Goal: Transaction & Acquisition: Purchase product/service

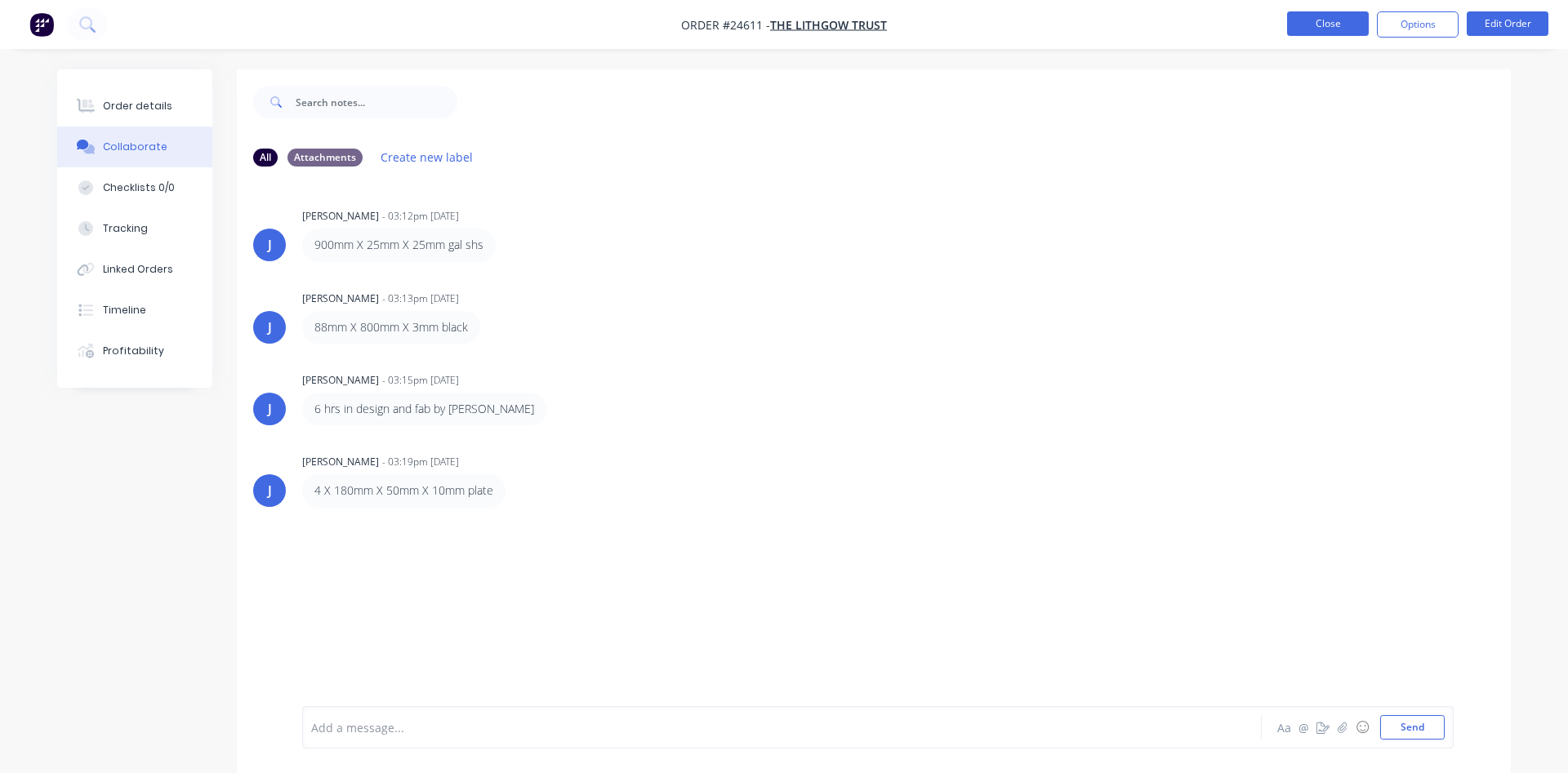
click at [1348, 23] on button "Close" at bounding box center [1327, 23] width 82 height 25
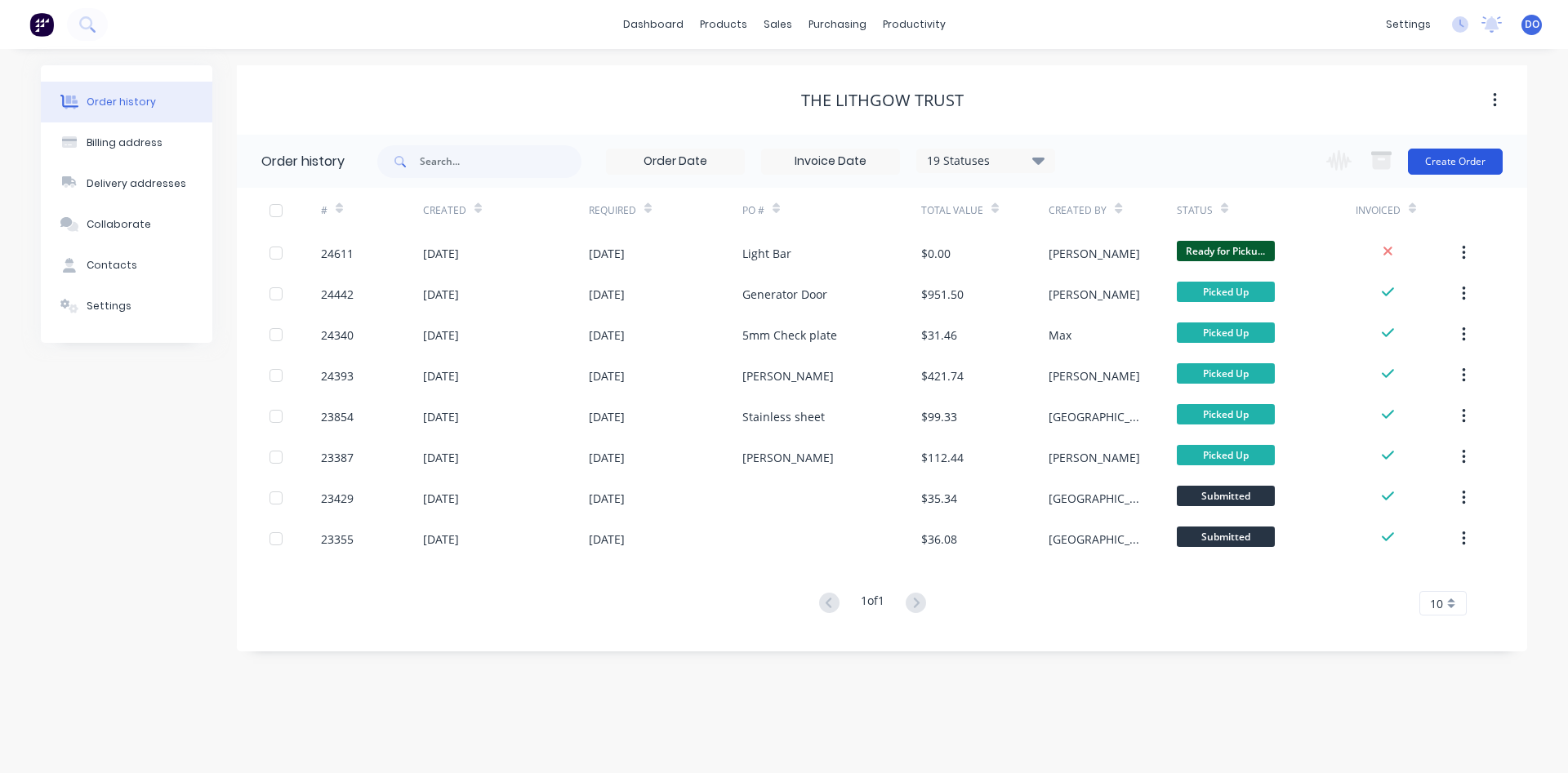
click at [1437, 160] on button "Create Order" at bounding box center [1454, 162] width 95 height 26
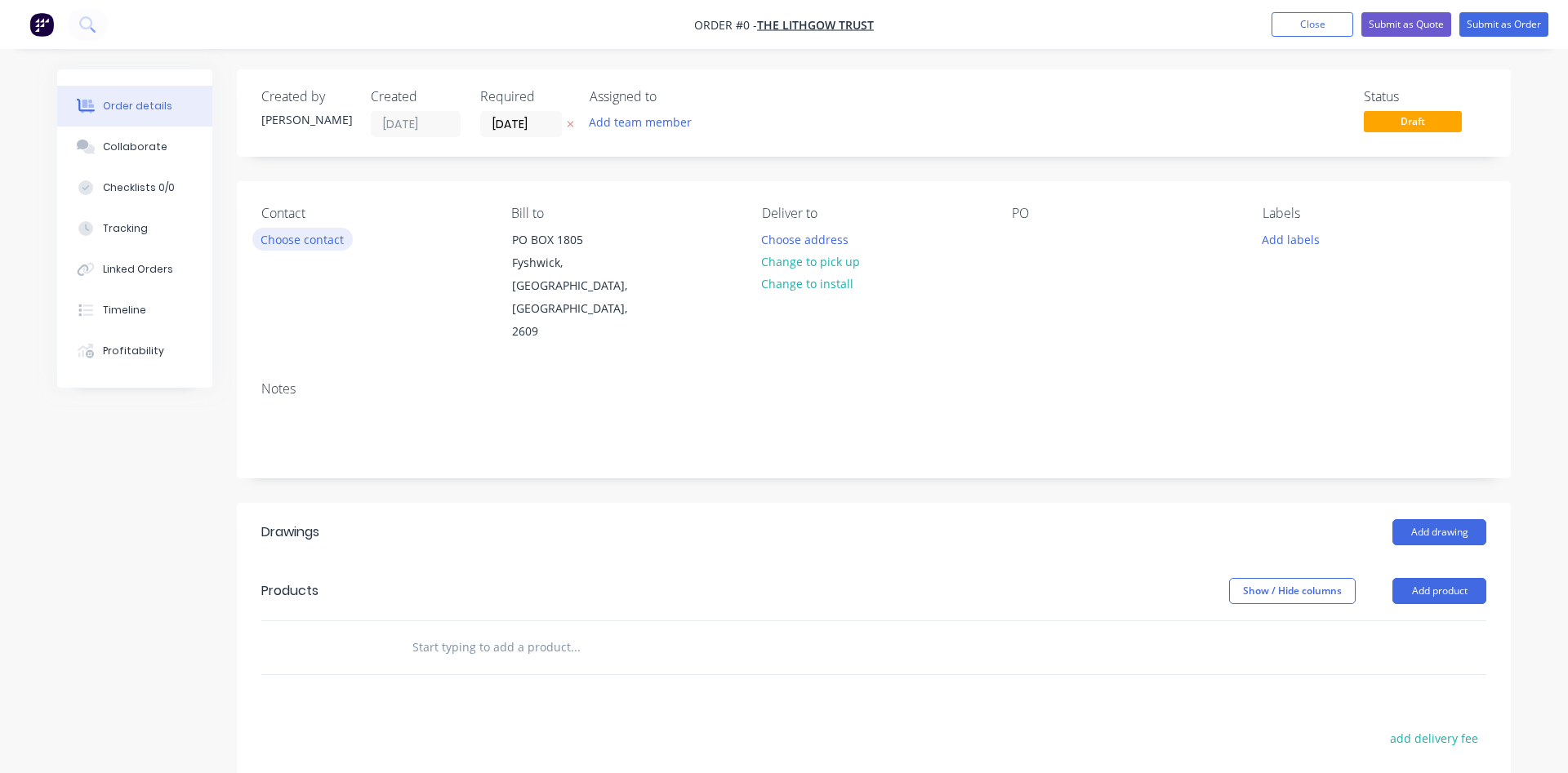
click at [324, 235] on button "Choose contact" at bounding box center [303, 239] width 101 height 22
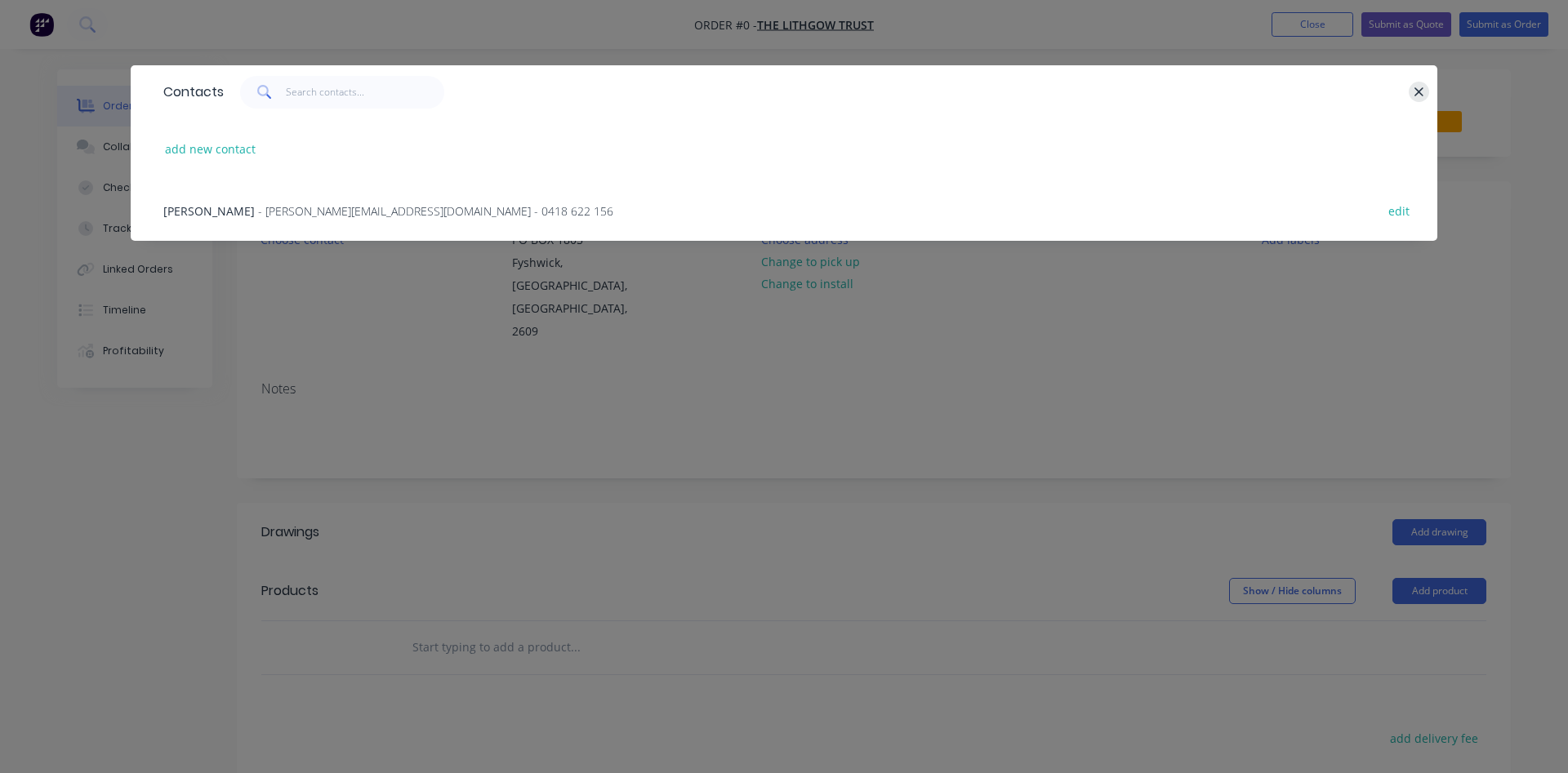
click at [1421, 92] on icon "button" at bounding box center [1418, 92] width 11 height 15
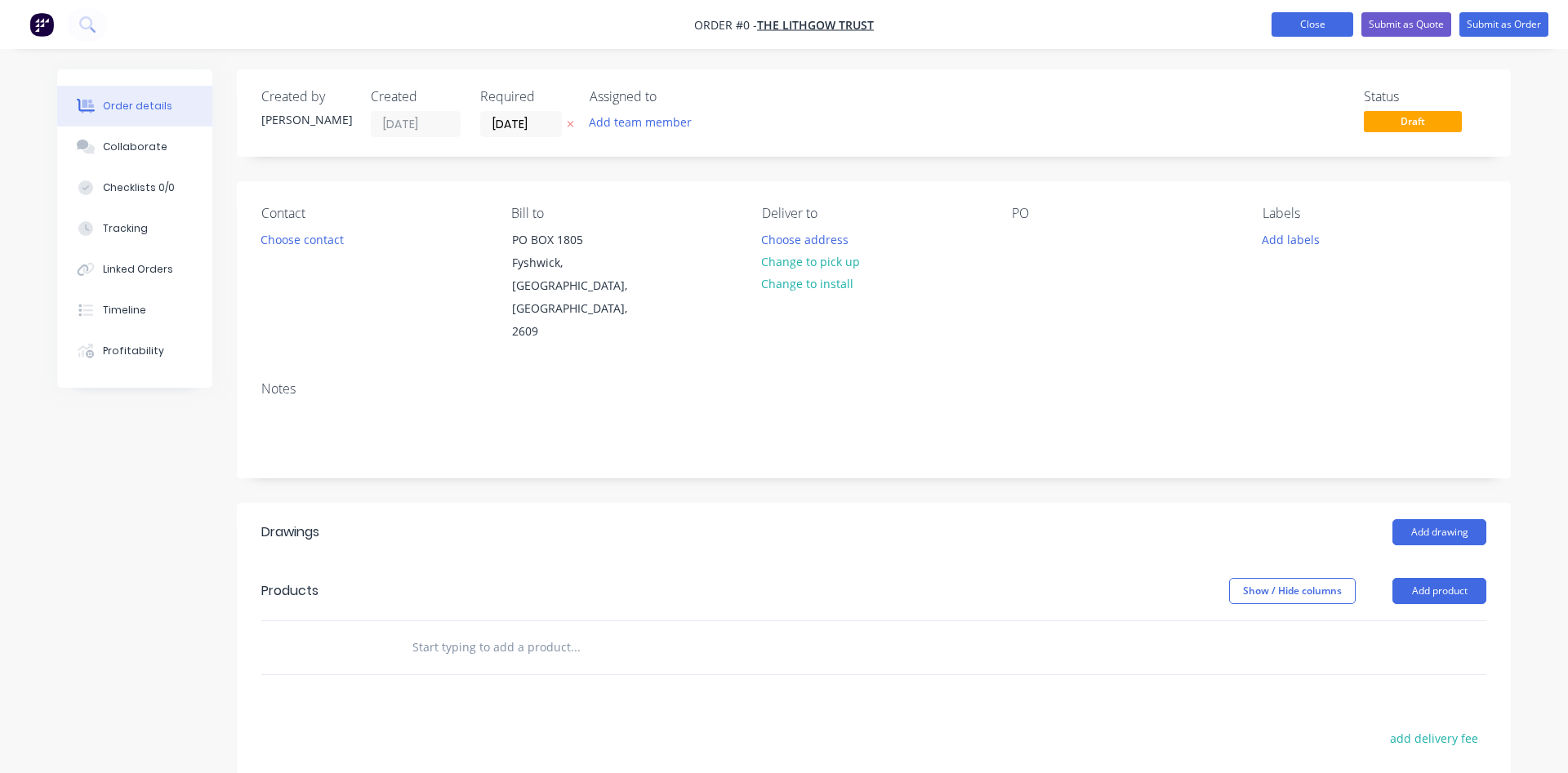
click at [1322, 29] on button "Close" at bounding box center [1312, 24] width 82 height 25
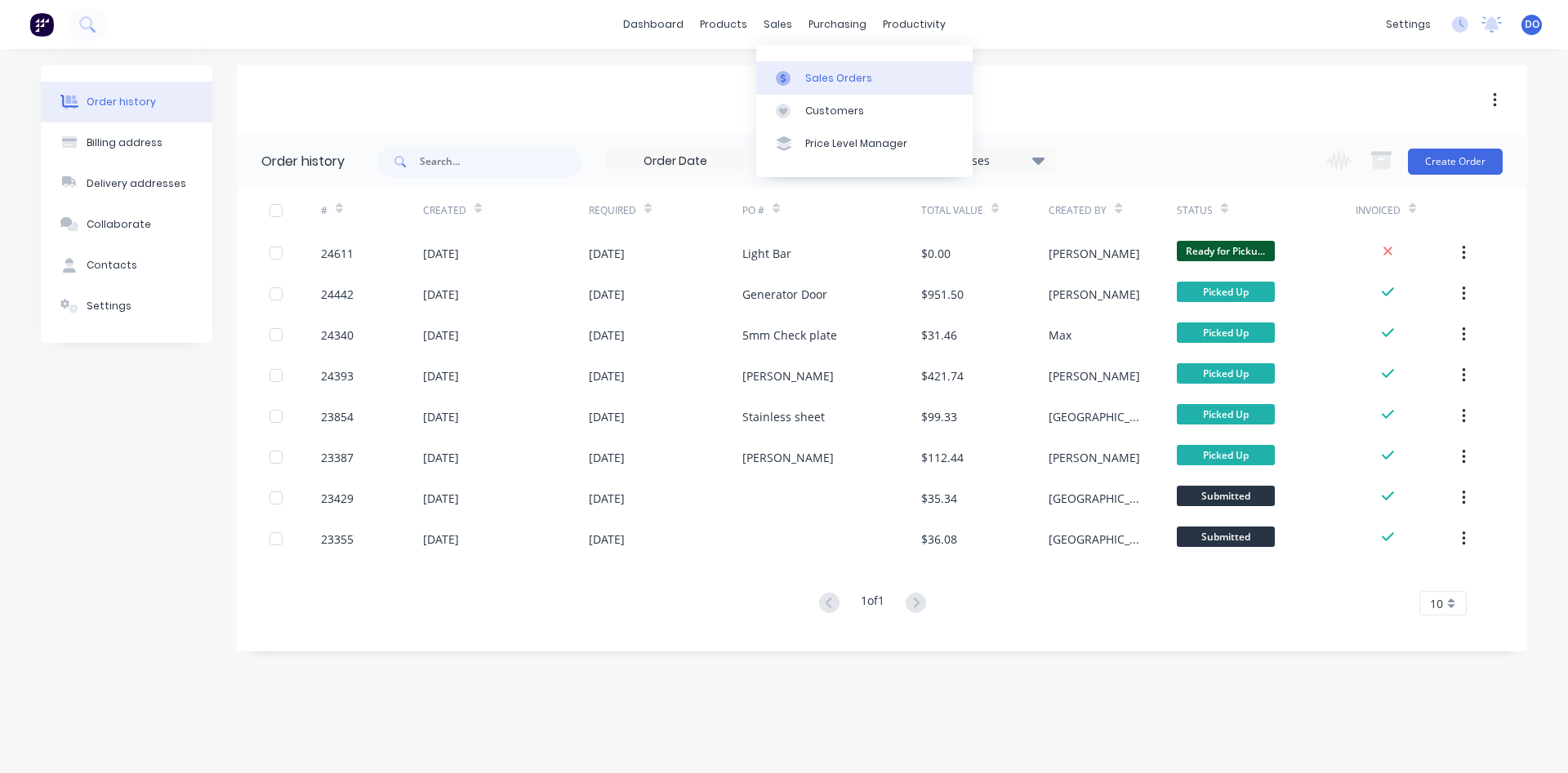
click at [813, 83] on div "Sales Orders" at bounding box center [838, 78] width 67 height 15
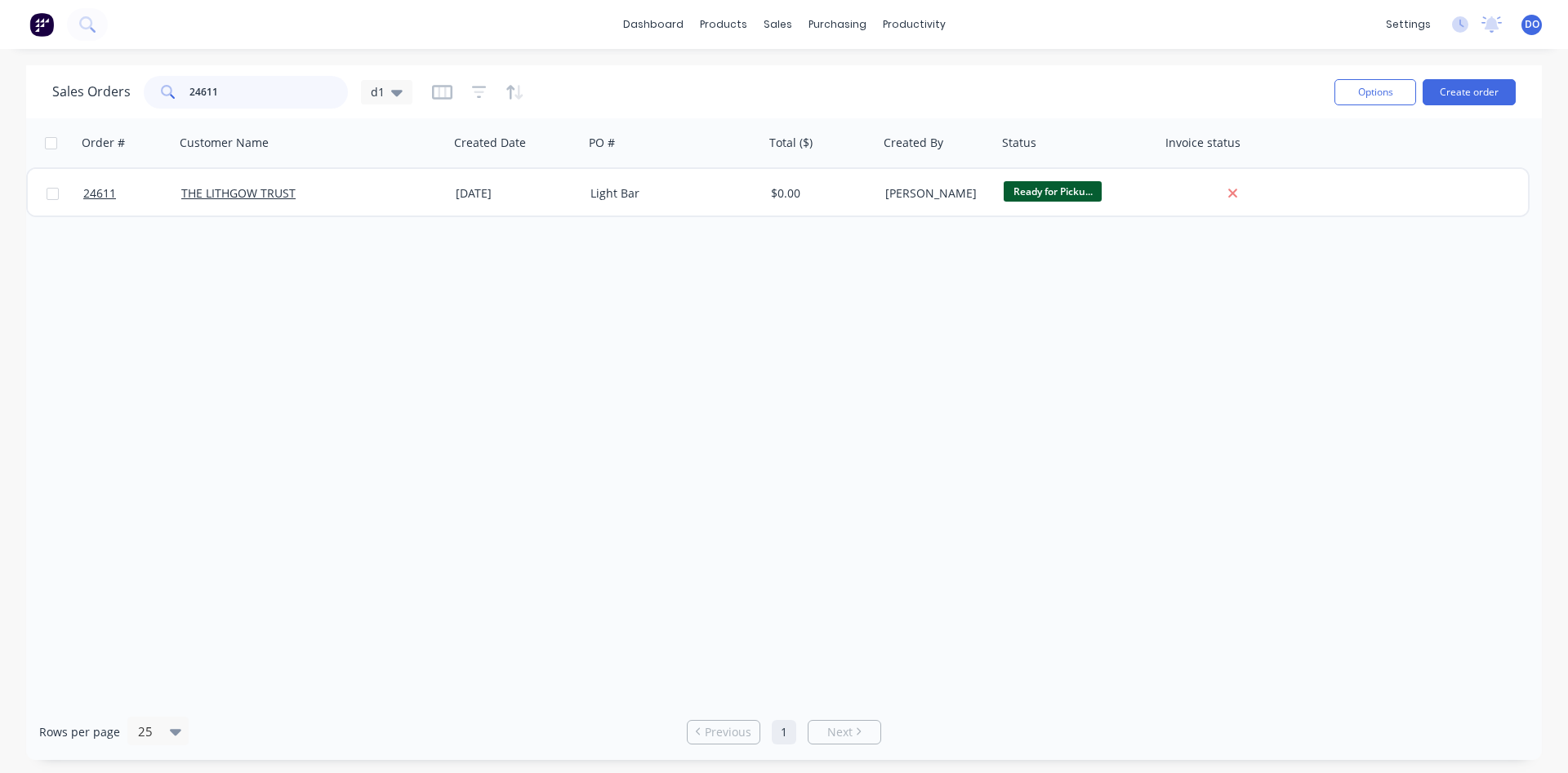
drag, startPoint x: 243, startPoint y: 92, endPoint x: 145, endPoint y: 82, distance: 98.5
click at [190, 82] on input "24611" at bounding box center [269, 92] width 159 height 33
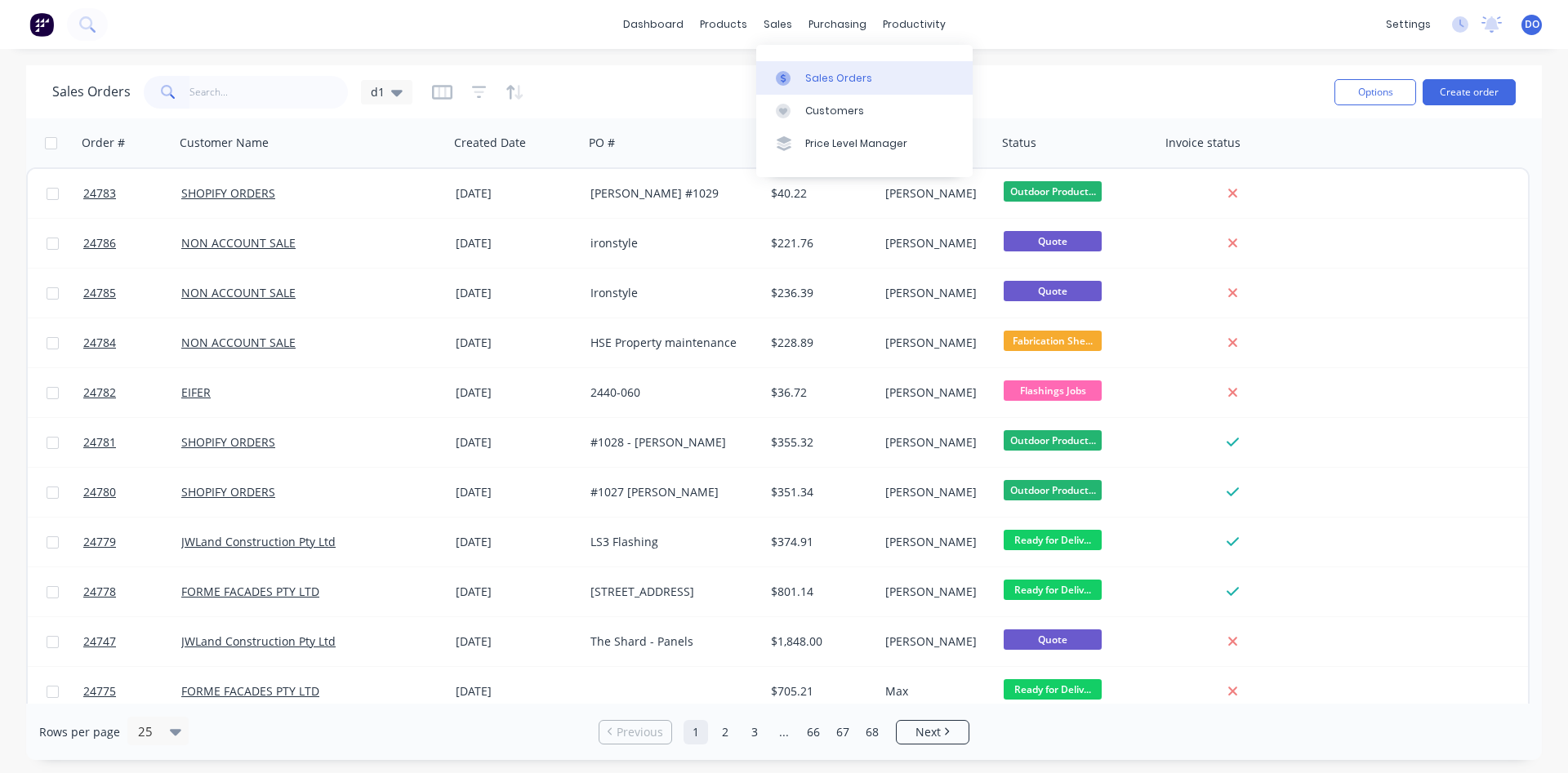
click at [807, 78] on div "Sales Orders" at bounding box center [838, 78] width 67 height 15
click at [1474, 101] on button "Create order" at bounding box center [1468, 92] width 93 height 26
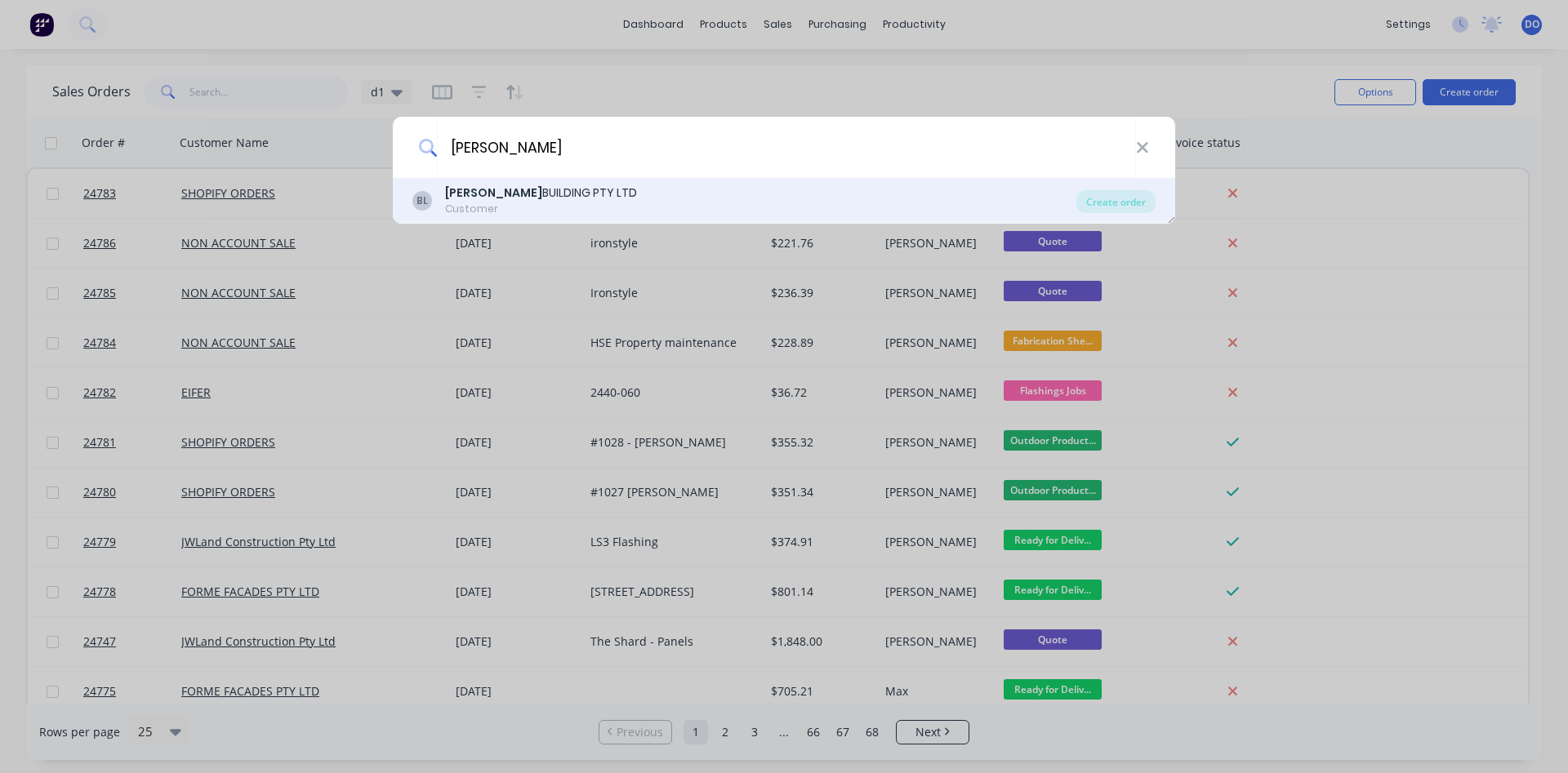
type input "[PERSON_NAME]"
click at [516, 202] on div "[PERSON_NAME] BUILDING PTY LTD Customer" at bounding box center [541, 201] width 192 height 32
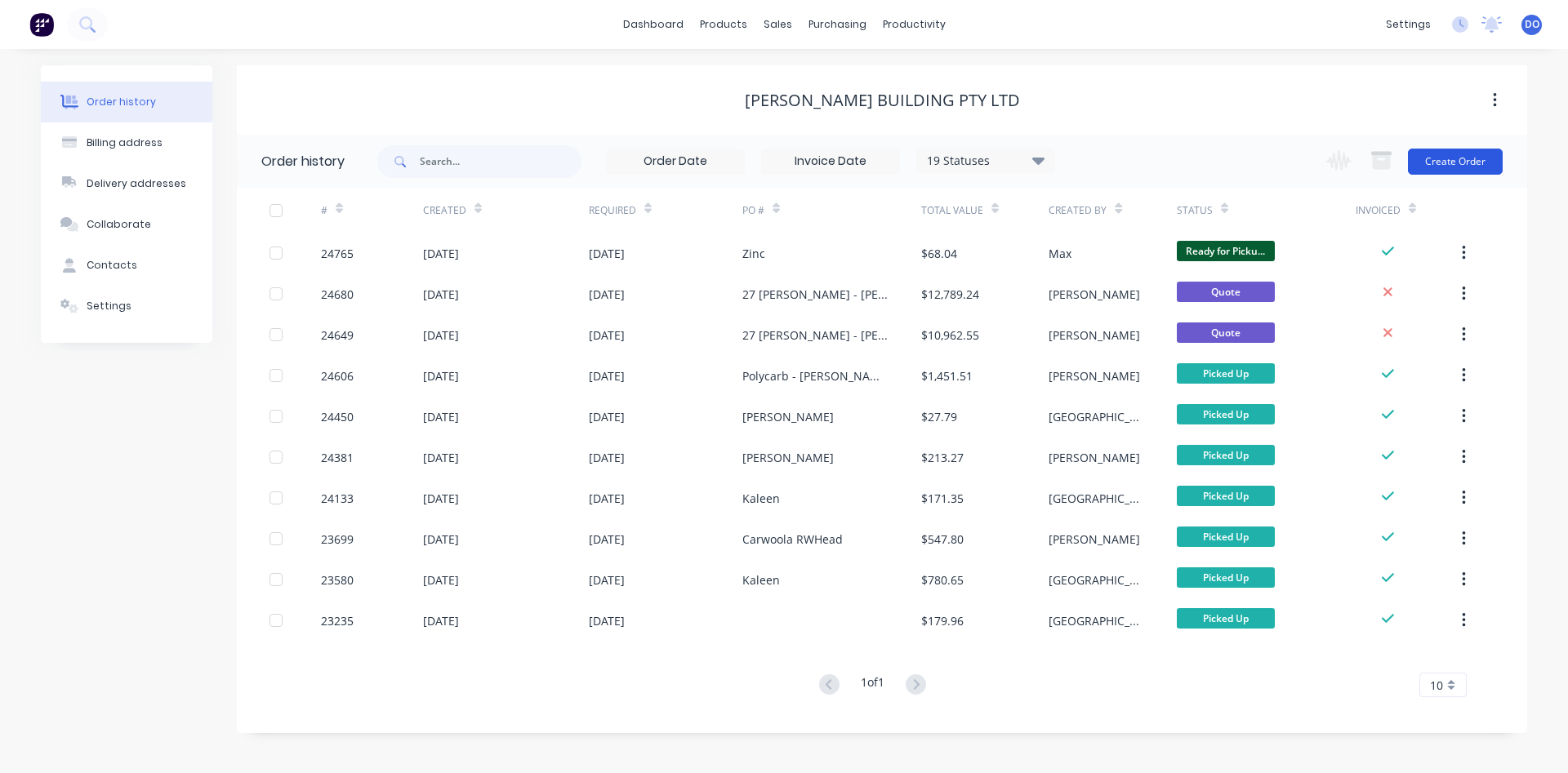
click at [1452, 162] on button "Create Order" at bounding box center [1454, 162] width 95 height 26
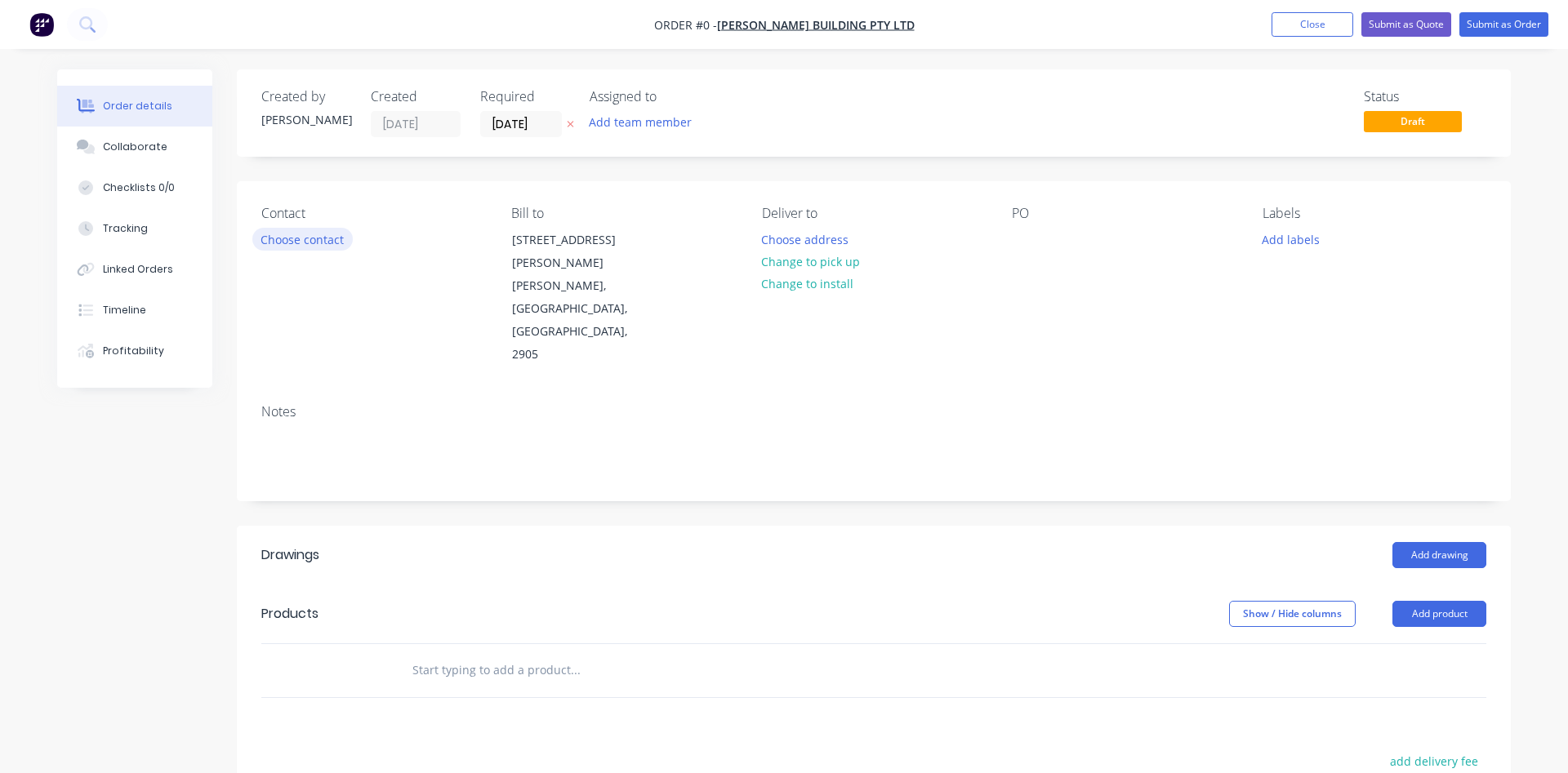
click at [298, 240] on button "Choose contact" at bounding box center [303, 239] width 101 height 22
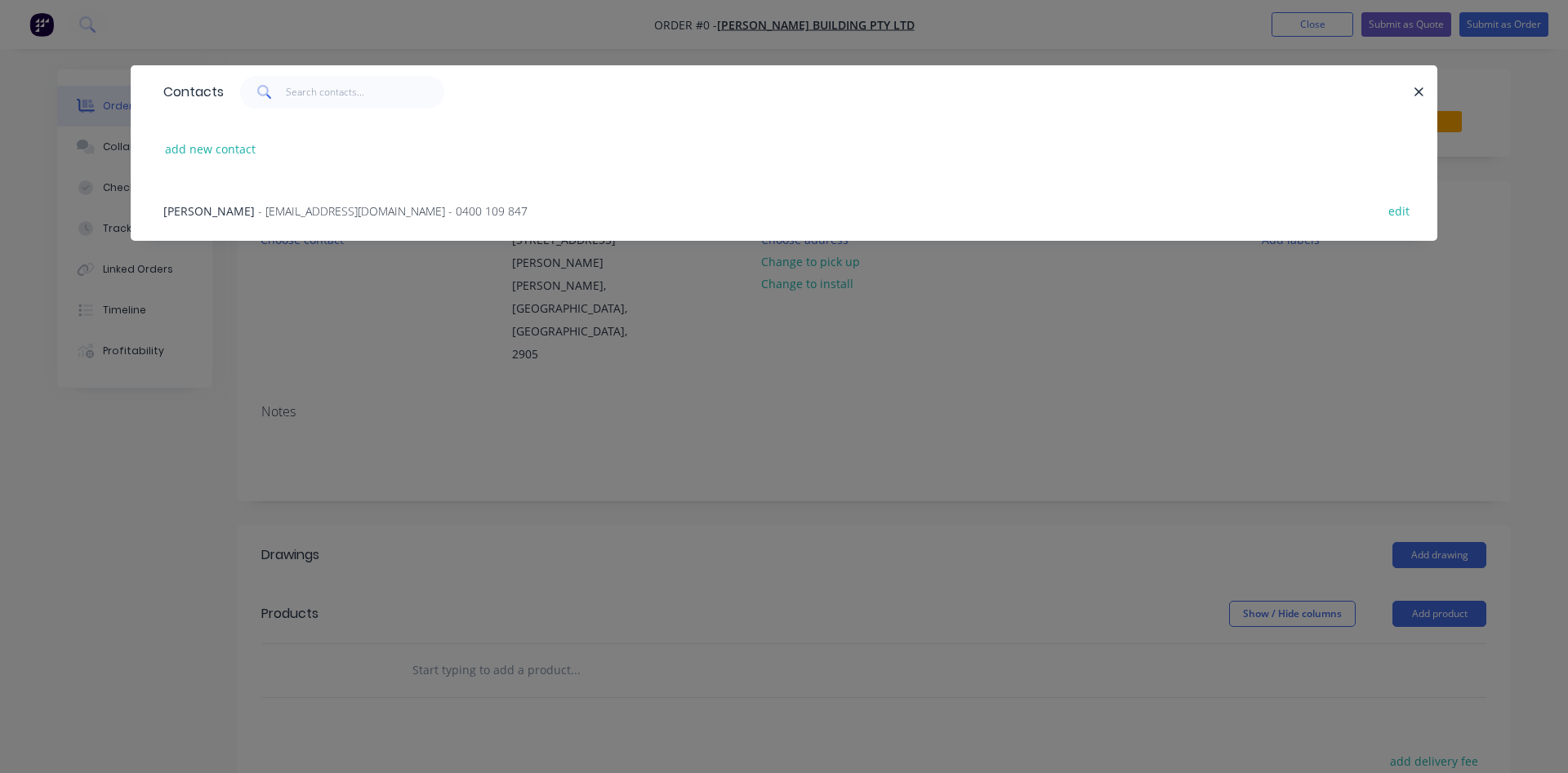
click at [258, 212] on span "- [EMAIL_ADDRESS][DOMAIN_NAME] - 0400 109 847" at bounding box center [392, 212] width 270 height 16
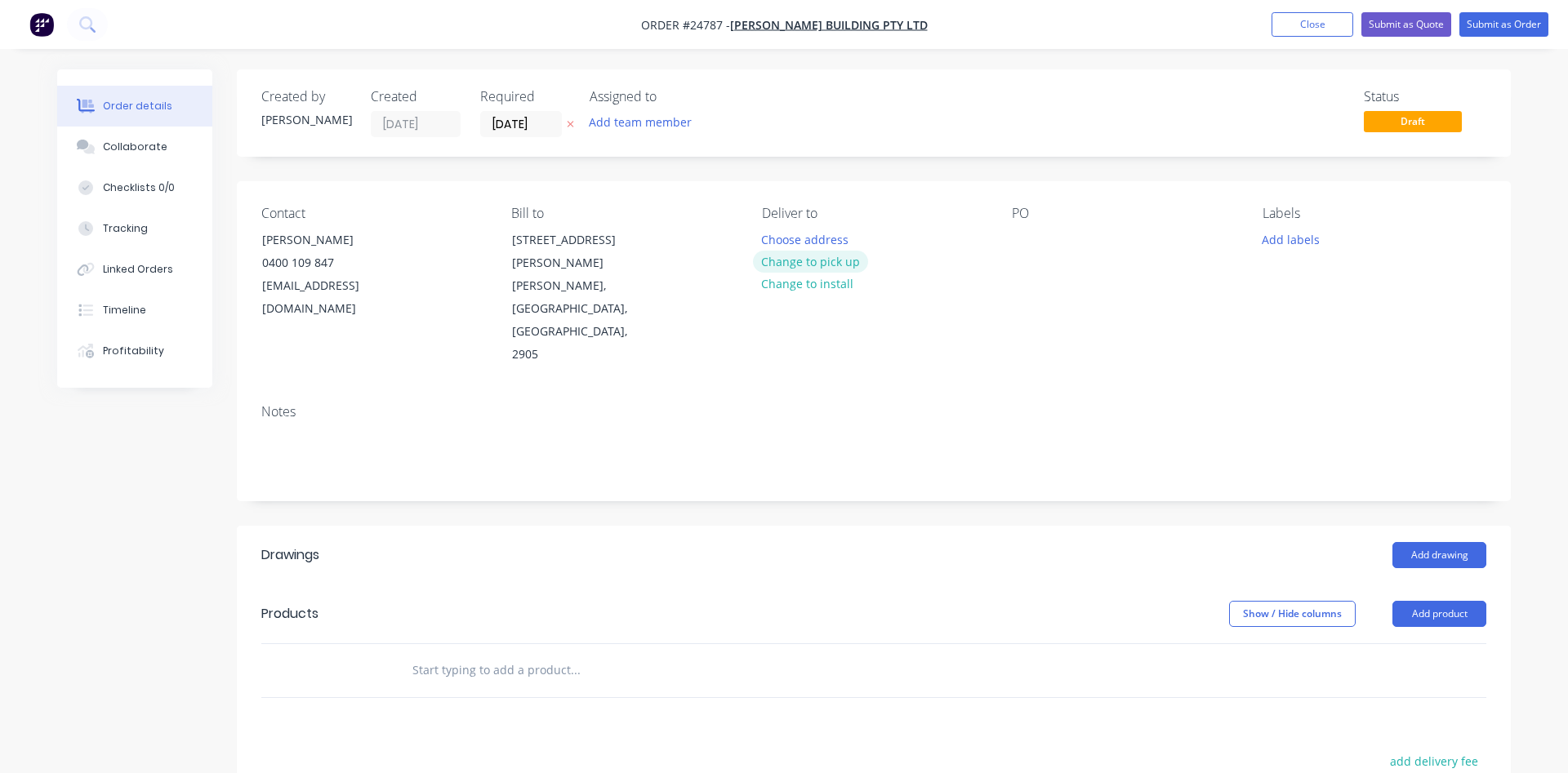
click at [824, 262] on button "Change to pick up" at bounding box center [811, 262] width 116 height 22
click at [1018, 241] on div at bounding box center [1025, 240] width 26 height 24
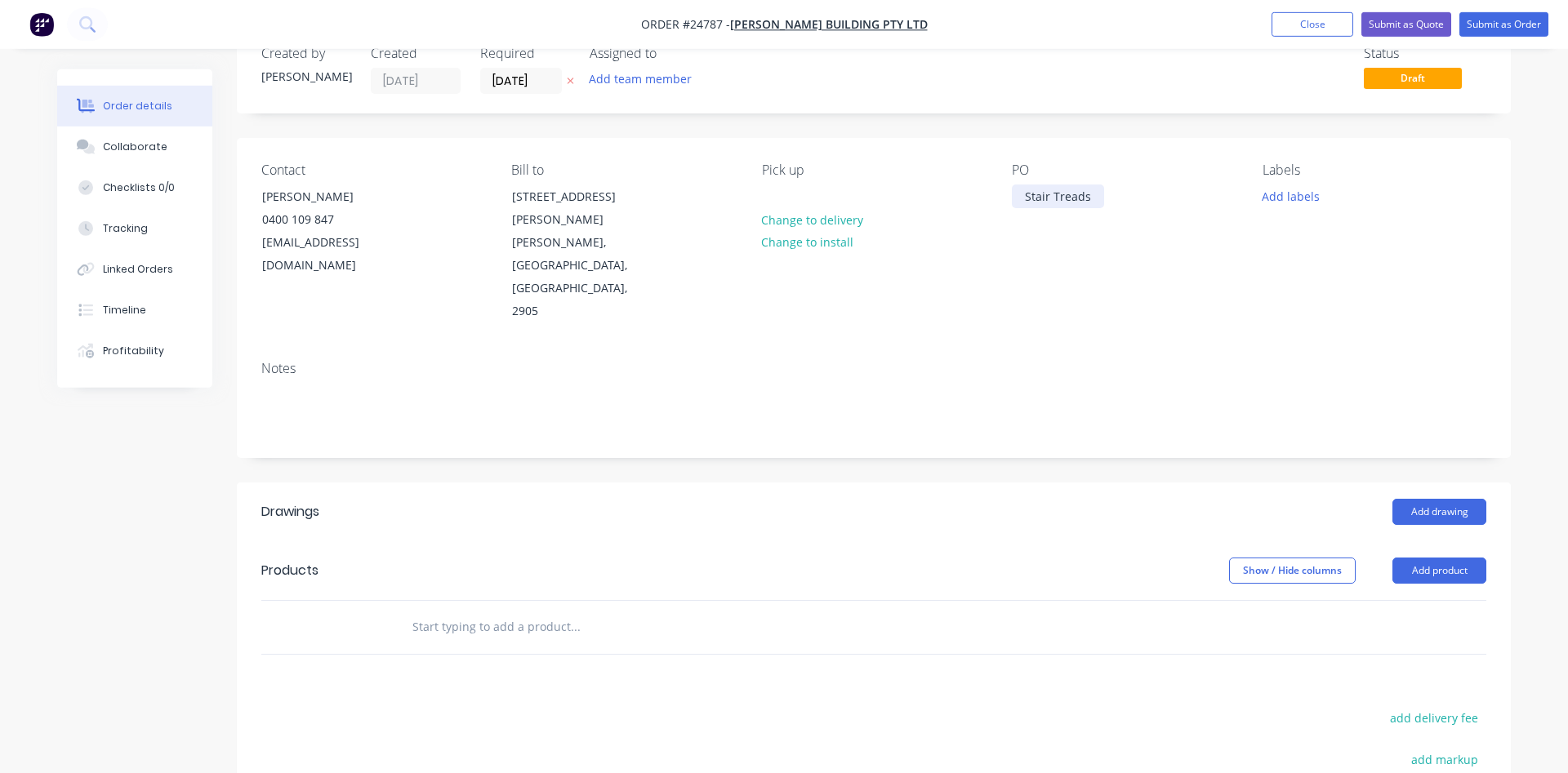
scroll to position [250, 0]
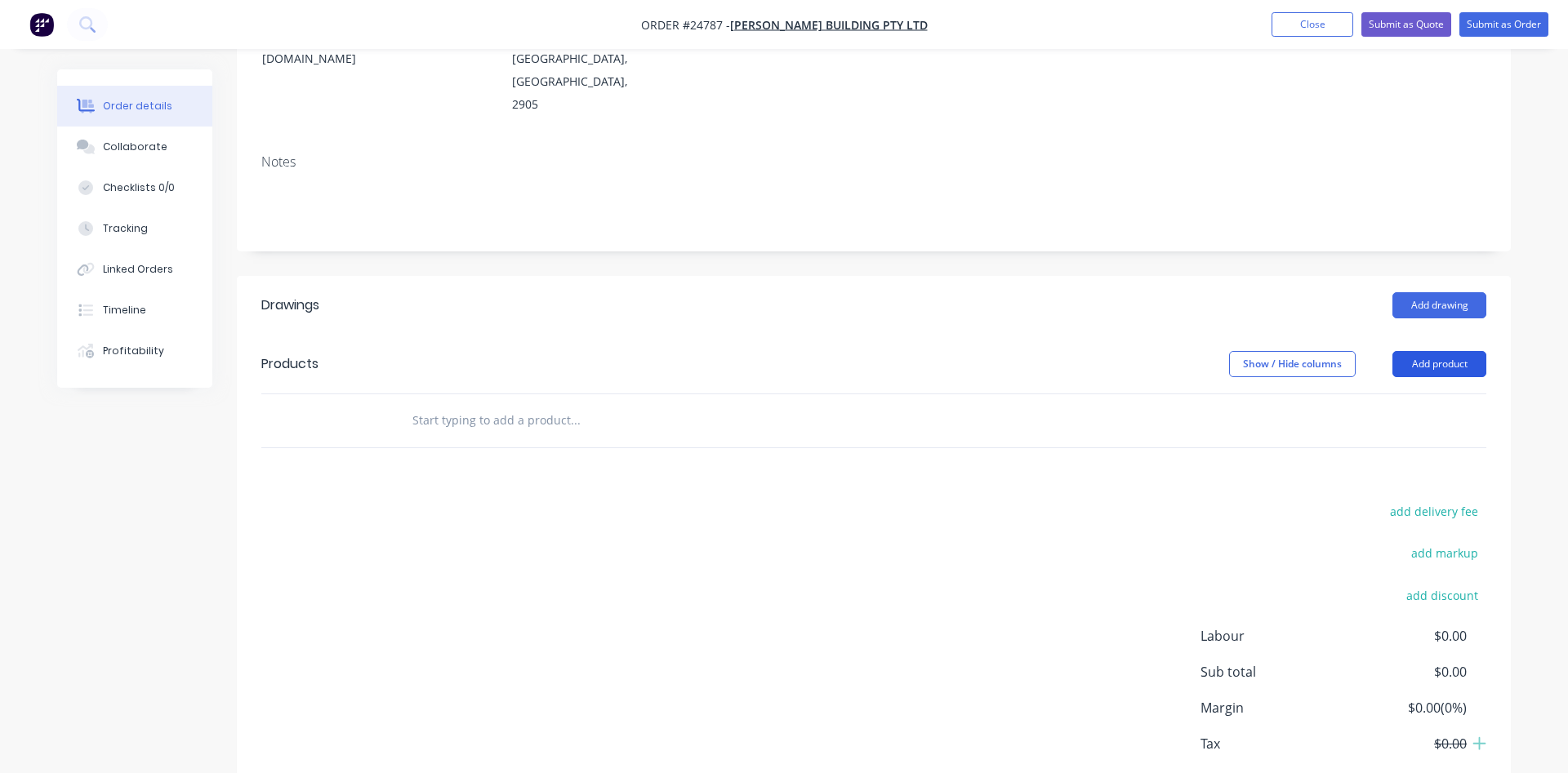
click at [1438, 352] on button "Add product" at bounding box center [1439, 365] width 94 height 26
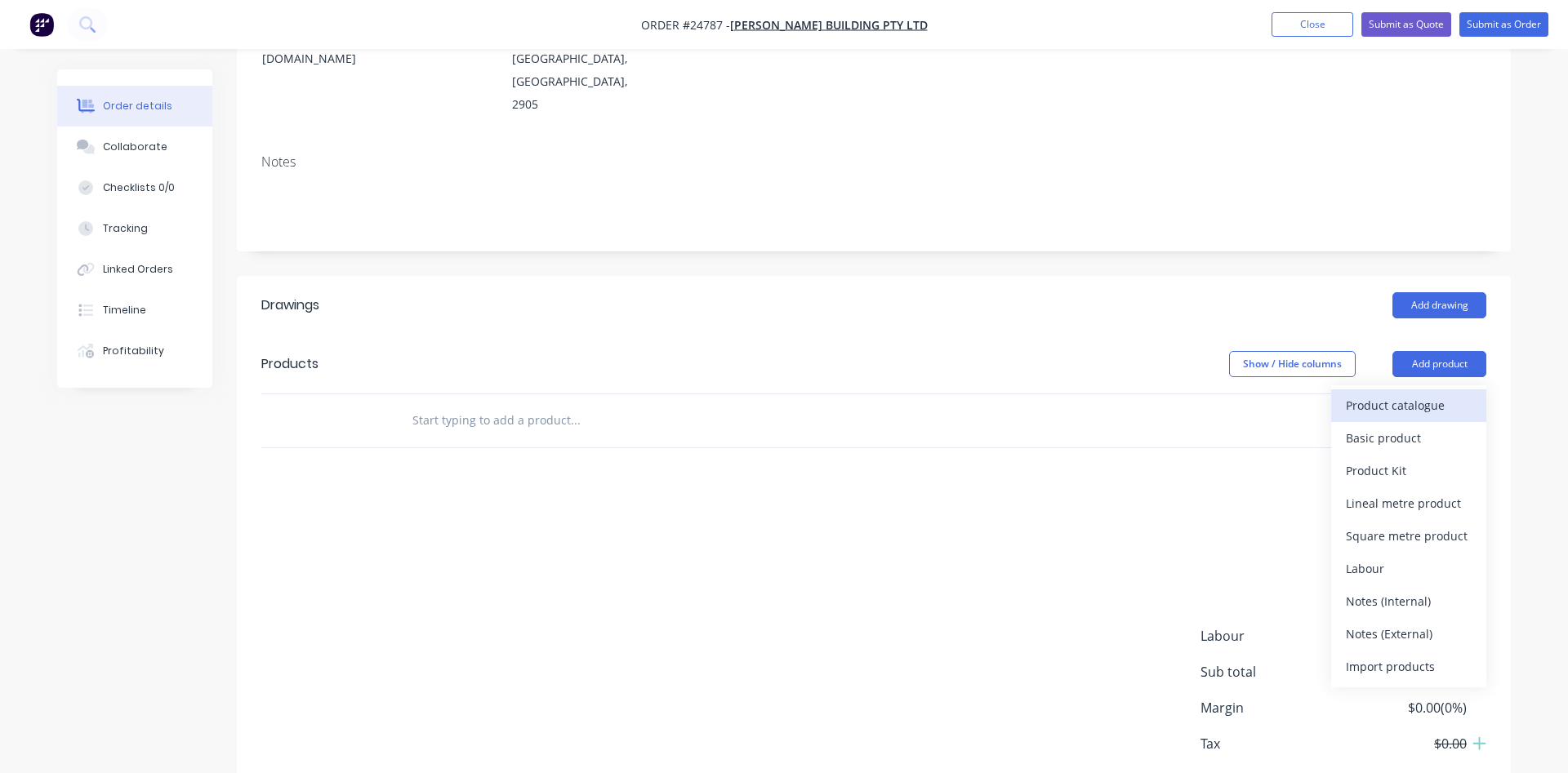
click at [1406, 393] on div "Product catalogue" at bounding box center [1408, 405] width 126 height 24
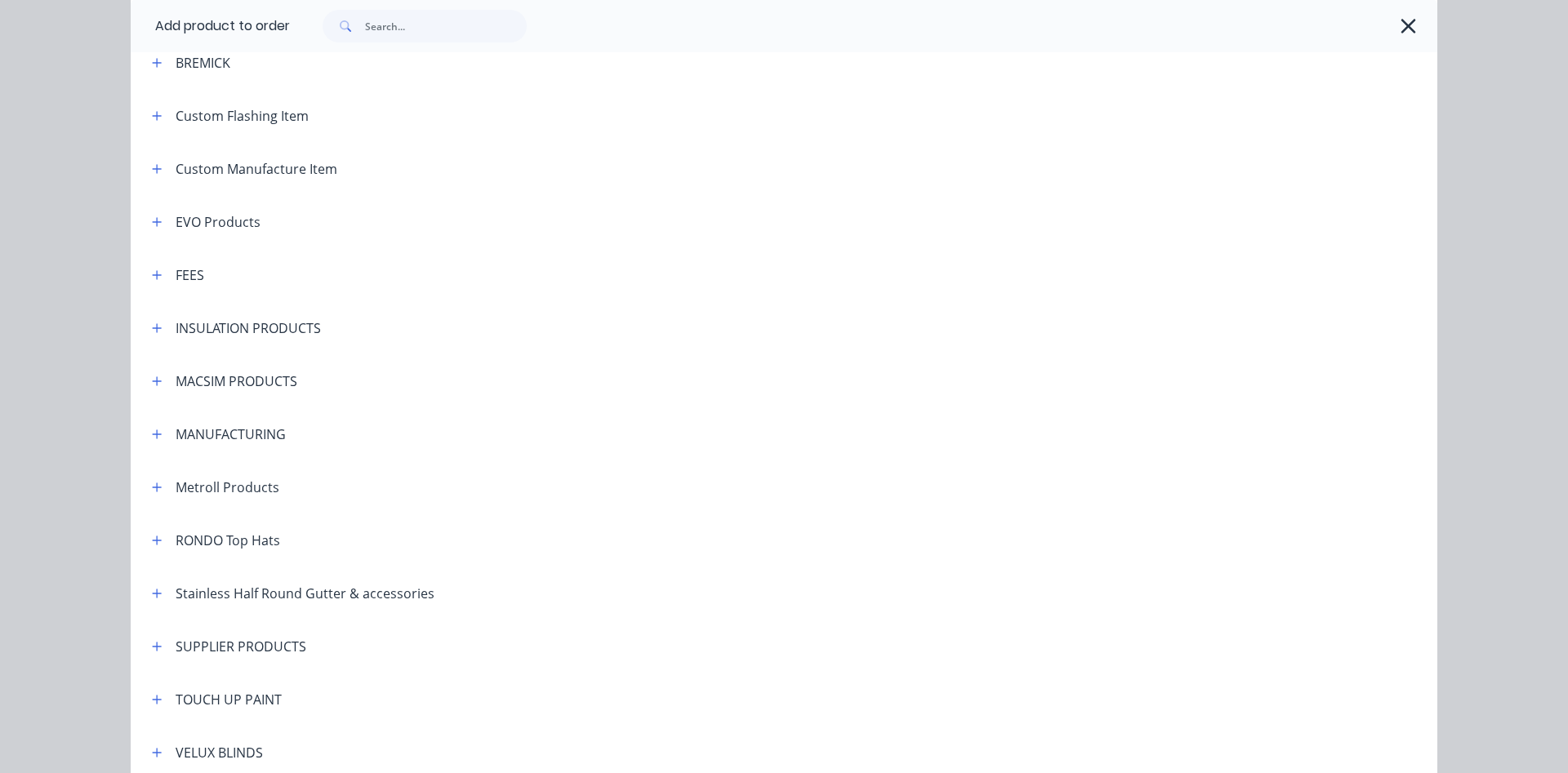
scroll to position [838, 0]
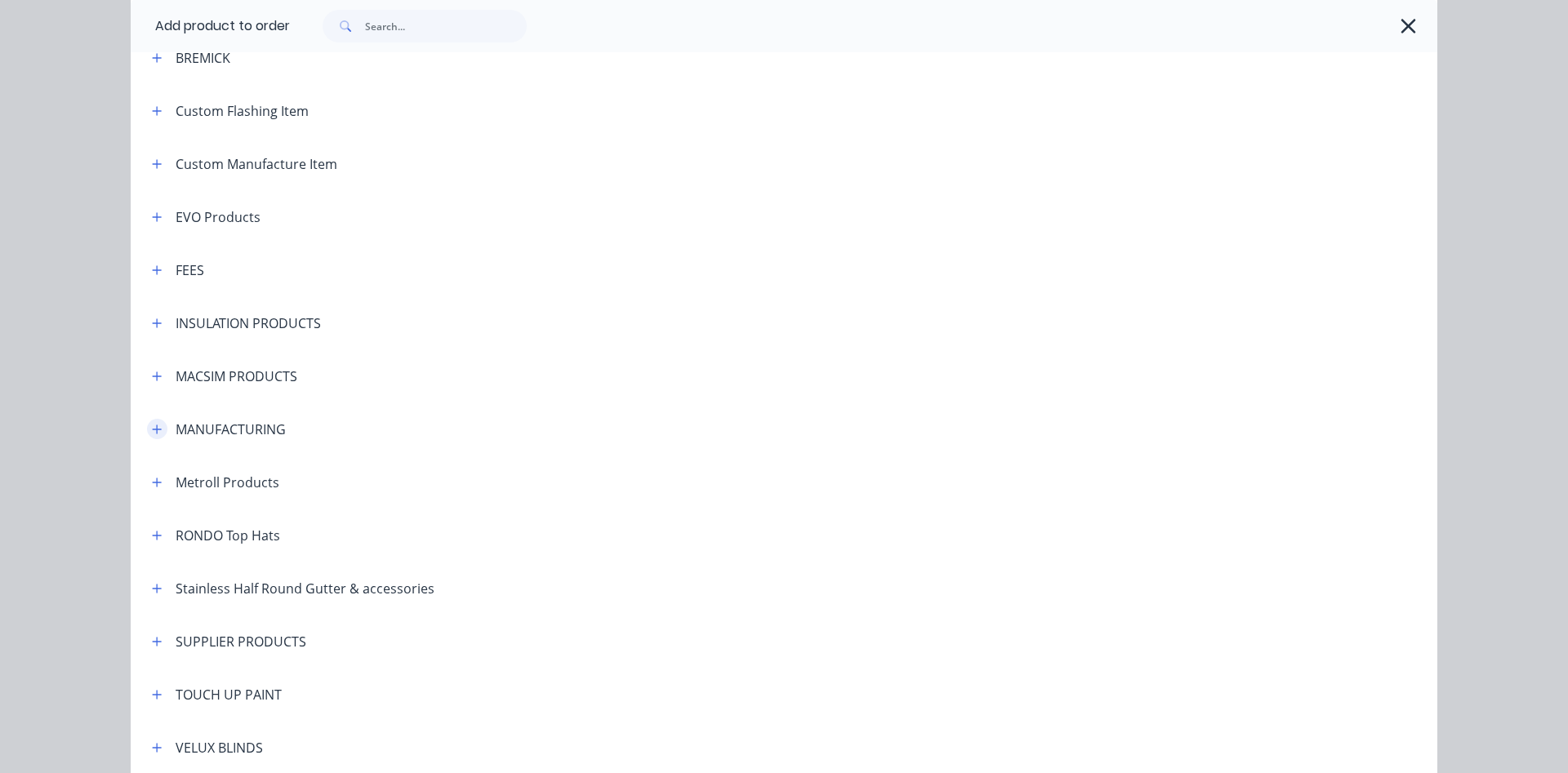
click at [157, 431] on icon "button" at bounding box center [157, 428] width 9 height 9
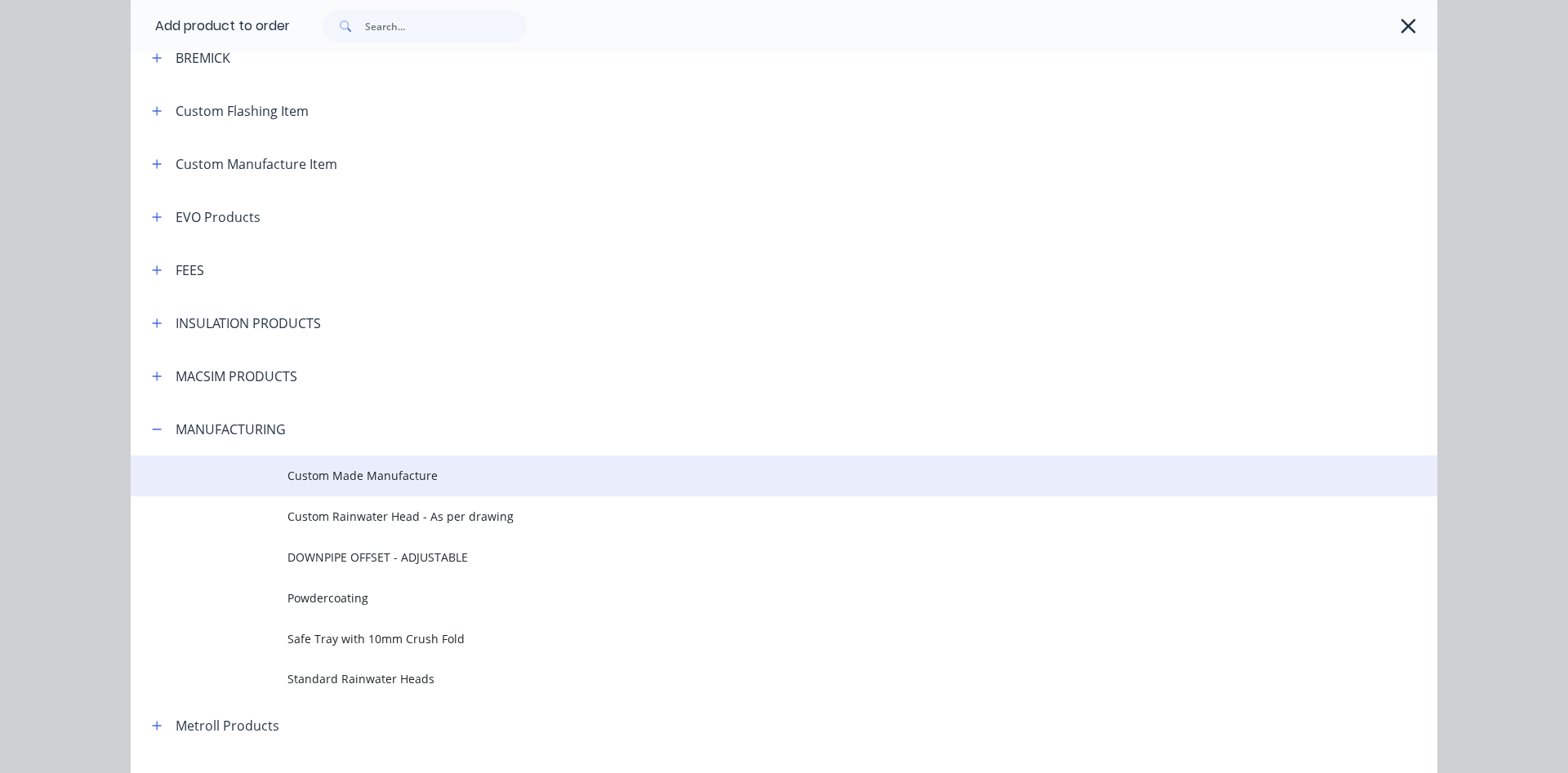
click at [401, 478] on span "Custom Made Manufacture" at bounding box center [747, 475] width 920 height 17
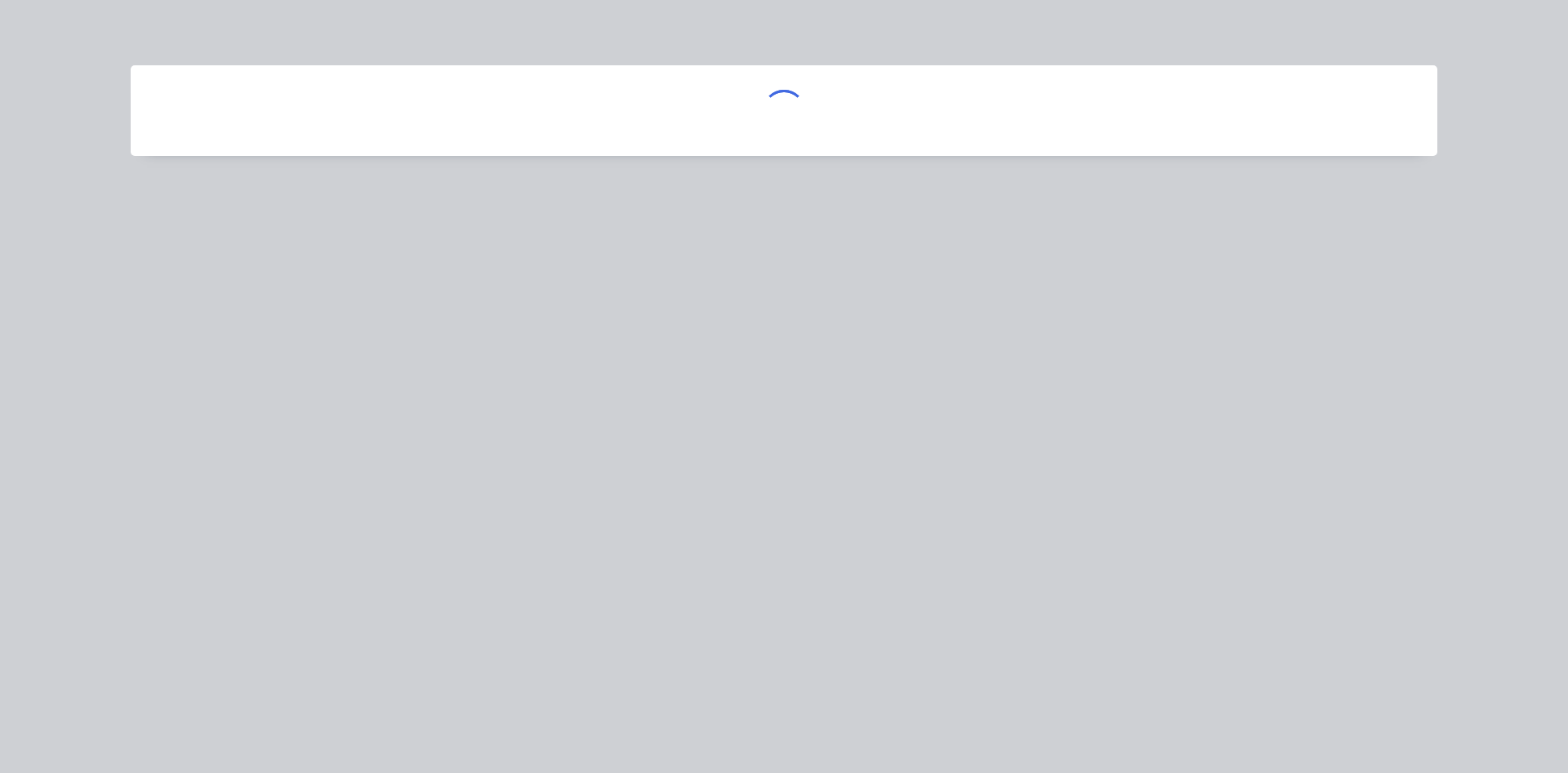
scroll to position [0, 0]
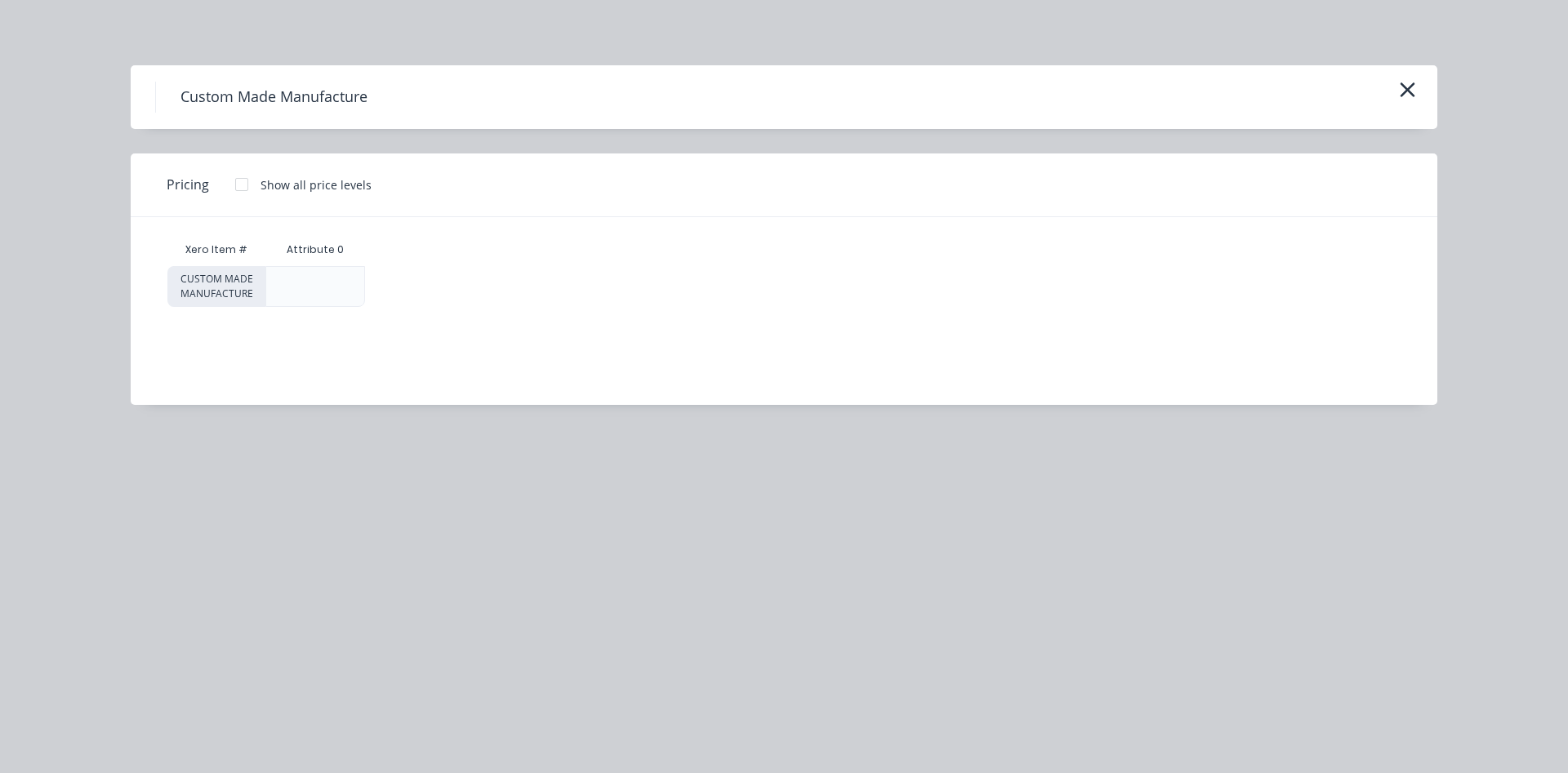
click at [241, 181] on div at bounding box center [242, 184] width 33 height 33
click at [431, 284] on div "$0.00" at bounding box center [430, 286] width 130 height 39
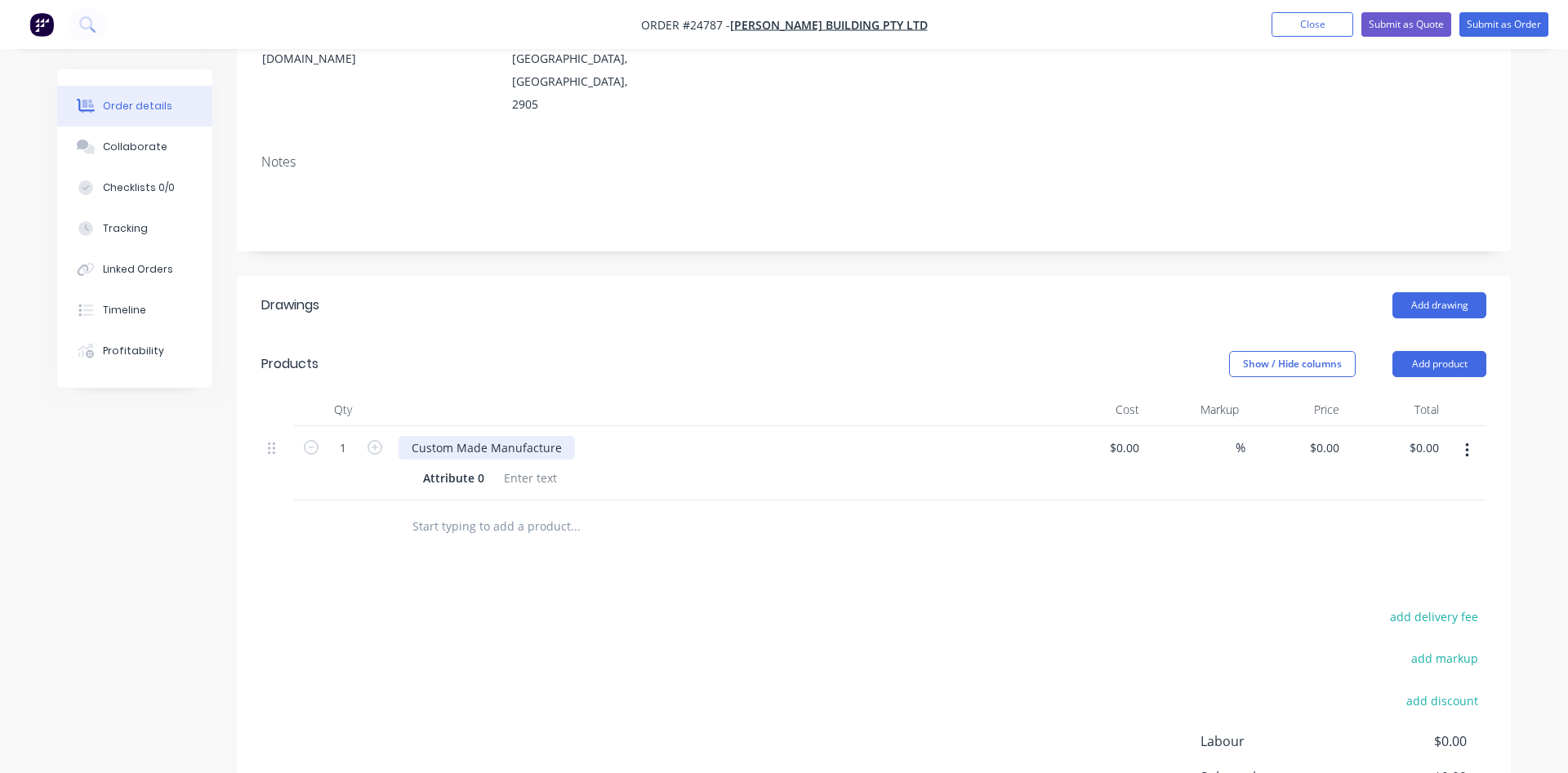
click at [477, 436] on div "Custom Made Manufacture" at bounding box center [486, 448] width 177 height 24
drag, startPoint x: 481, startPoint y: 432, endPoint x: 401, endPoint y: 429, distance: 80.1
click at [416, 466] on div "Attribute 0" at bounding box center [453, 478] width 74 height 24
click at [481, 466] on div "Attribute 0" at bounding box center [453, 478] width 74 height 24
drag, startPoint x: 478, startPoint y: 431, endPoint x: 413, endPoint y: 422, distance: 65.6
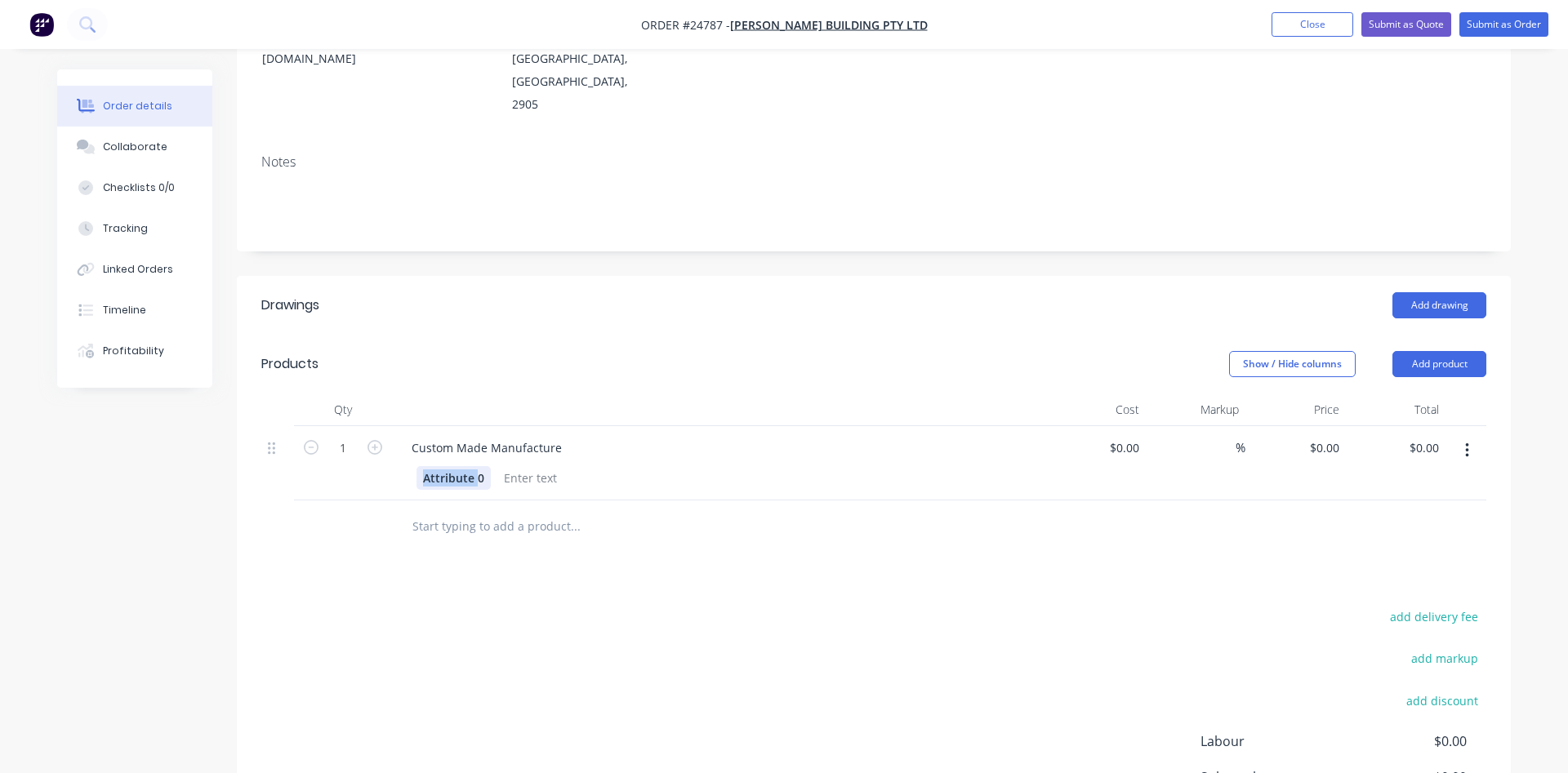
click at [416, 466] on div "Attribute 0" at bounding box center [453, 478] width 74 height 24
click at [555, 436] on div "Custom Made Manufacture" at bounding box center [486, 448] width 177 height 24
drag, startPoint x: 555, startPoint y: 404, endPoint x: 404, endPoint y: 395, distance: 151.3
click at [404, 436] on div "Custom Made Manufacture" at bounding box center [486, 448] width 177 height 24
drag, startPoint x: 1141, startPoint y: 400, endPoint x: 1116, endPoint y: 399, distance: 25.0
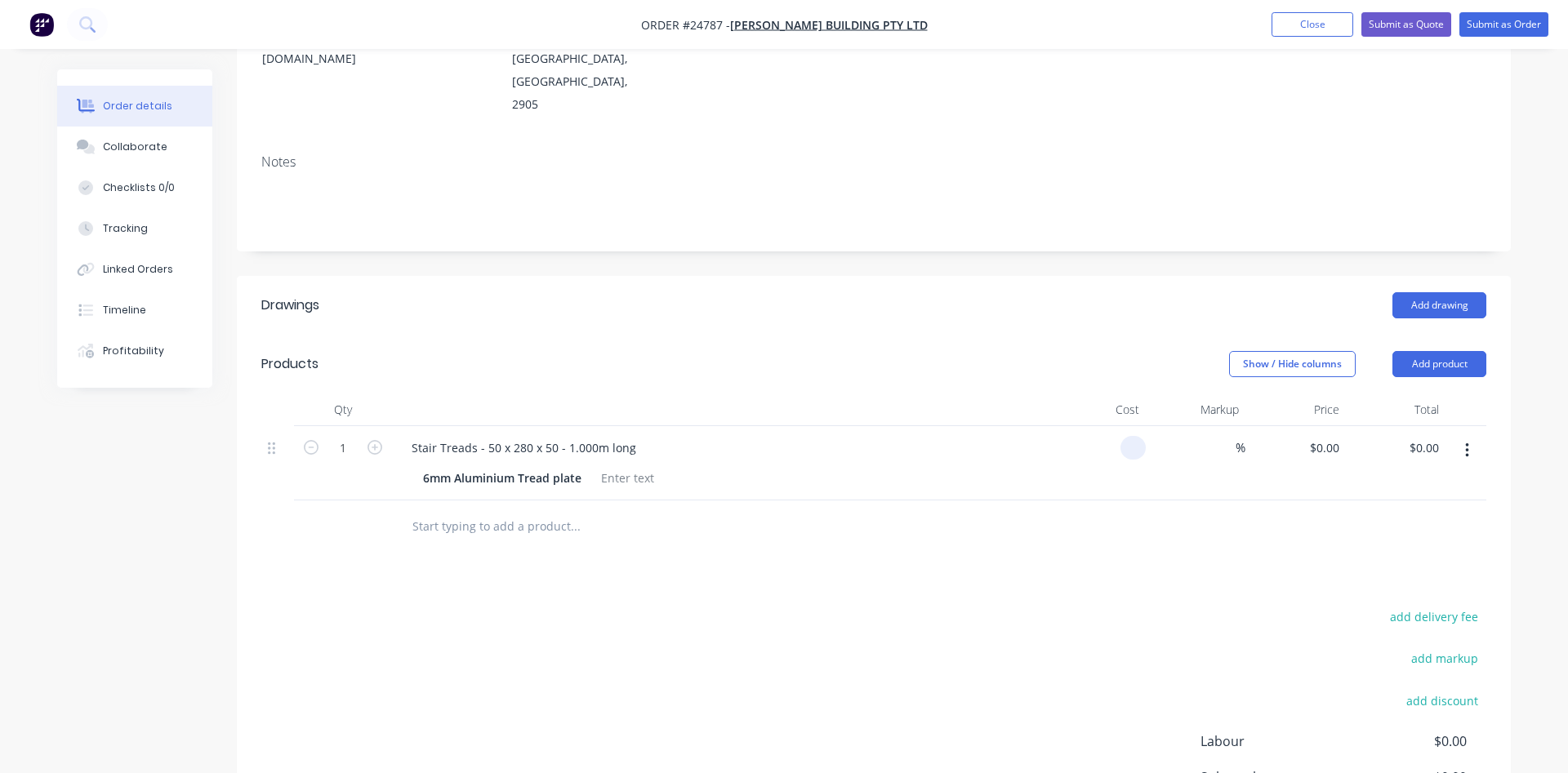
click at [1116, 426] on div at bounding box center [1095, 463] width 101 height 74
type input "$95.46"
click at [1037, 426] on div "Stair Treads - 50 x 280 x 50 - 1.000m long 6mm Aluminium Tread plate" at bounding box center [718, 463] width 653 height 74
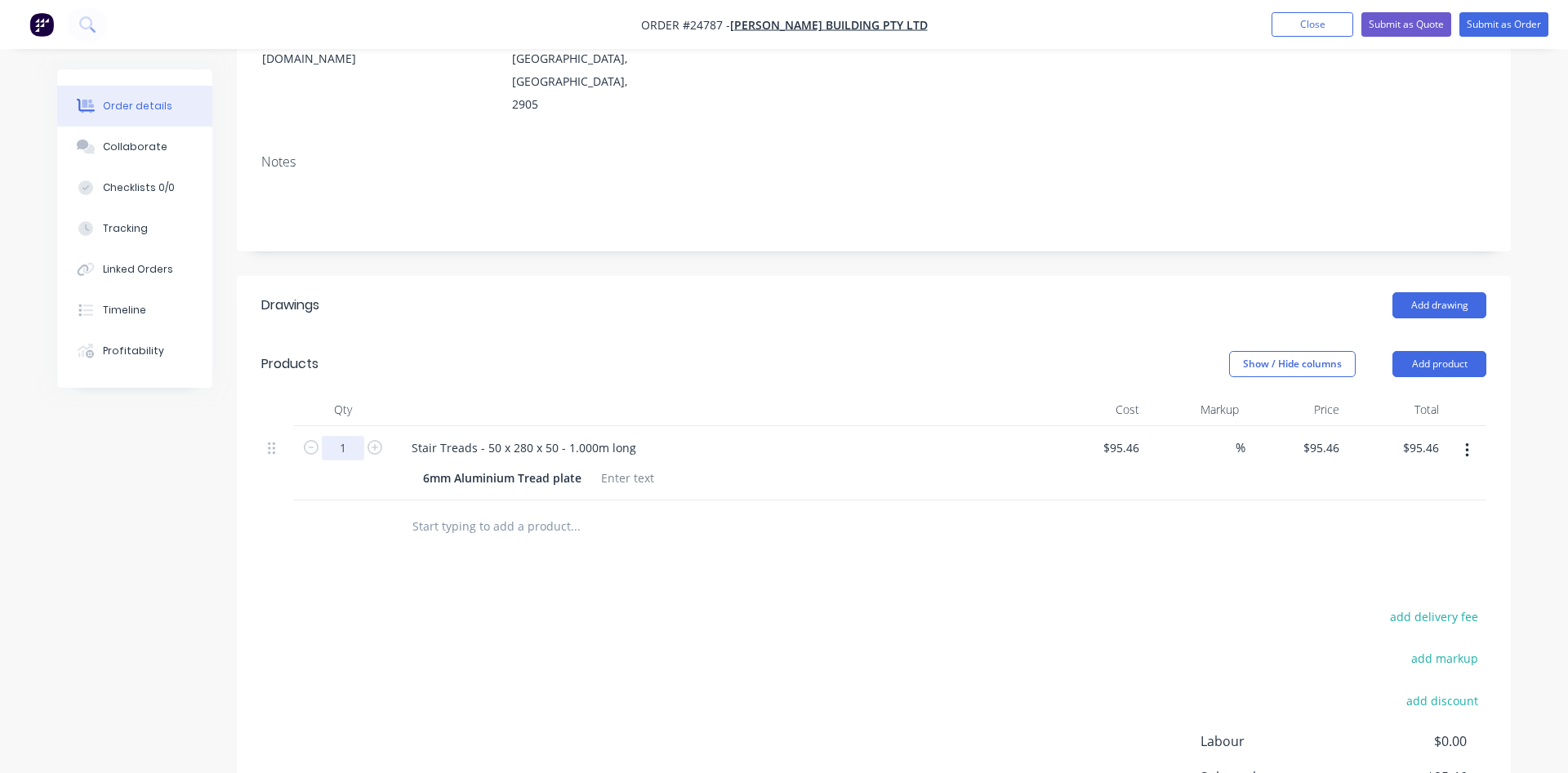
click at [337, 436] on input "1" at bounding box center [343, 448] width 43 height 25
type input "23"
type input "$2,195.58"
click at [480, 335] on header "Products Show / Hide columns Add product" at bounding box center [873, 364] width 1273 height 59
drag, startPoint x: 1139, startPoint y: 400, endPoint x: 1170, endPoint y: 389, distance: 32.9
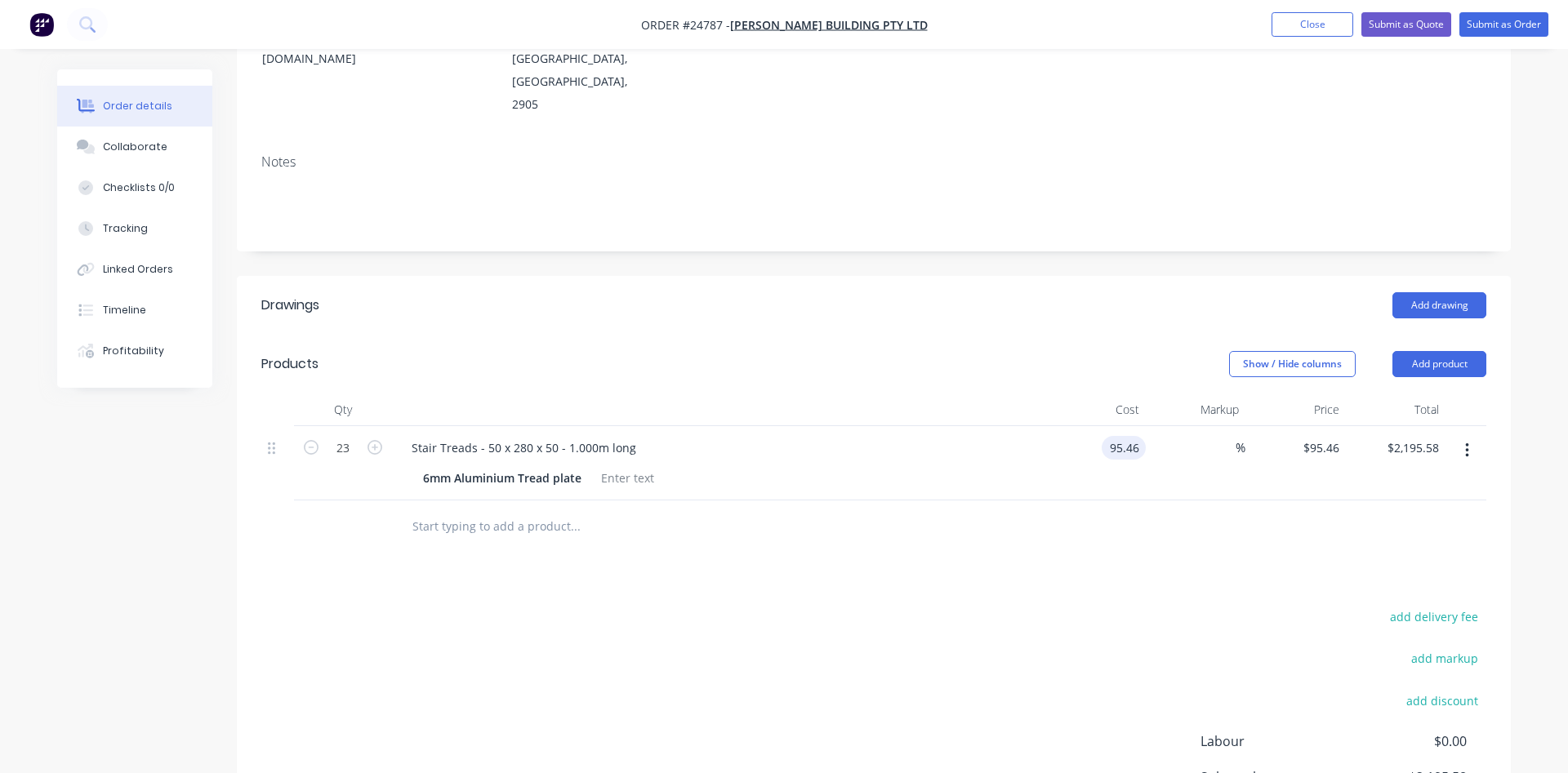
click at [1146, 436] on input "95.46" at bounding box center [1127, 448] width 38 height 24
type input "$111.10"
type input "$2,555.30"
click at [1053, 426] on div "$111.10 $111.10" at bounding box center [1095, 463] width 101 height 74
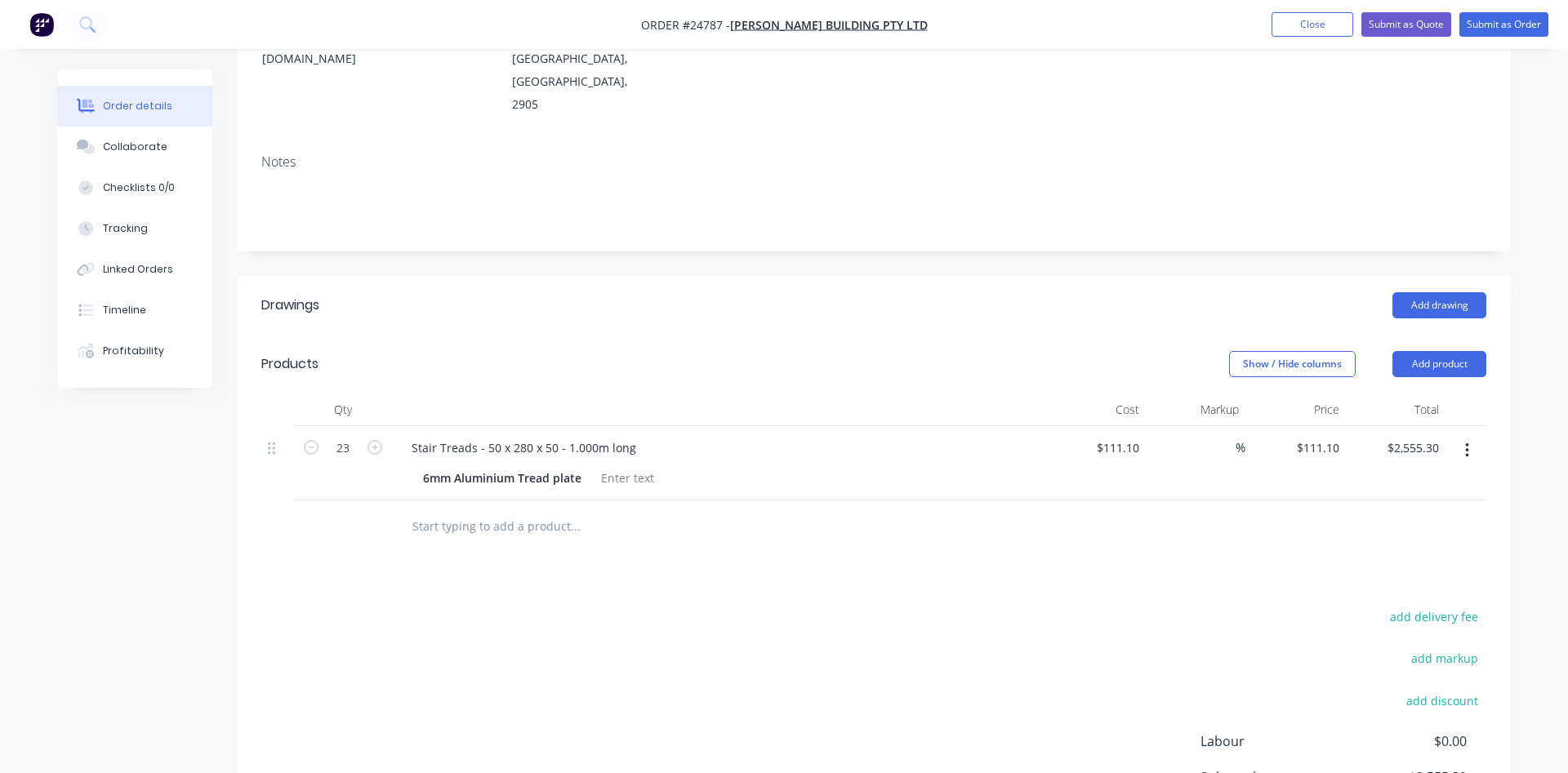
click at [1461, 436] on button "button" at bounding box center [1466, 450] width 38 height 29
click at [1385, 514] on div "Duplicate" at bounding box center [1408, 526] width 126 height 24
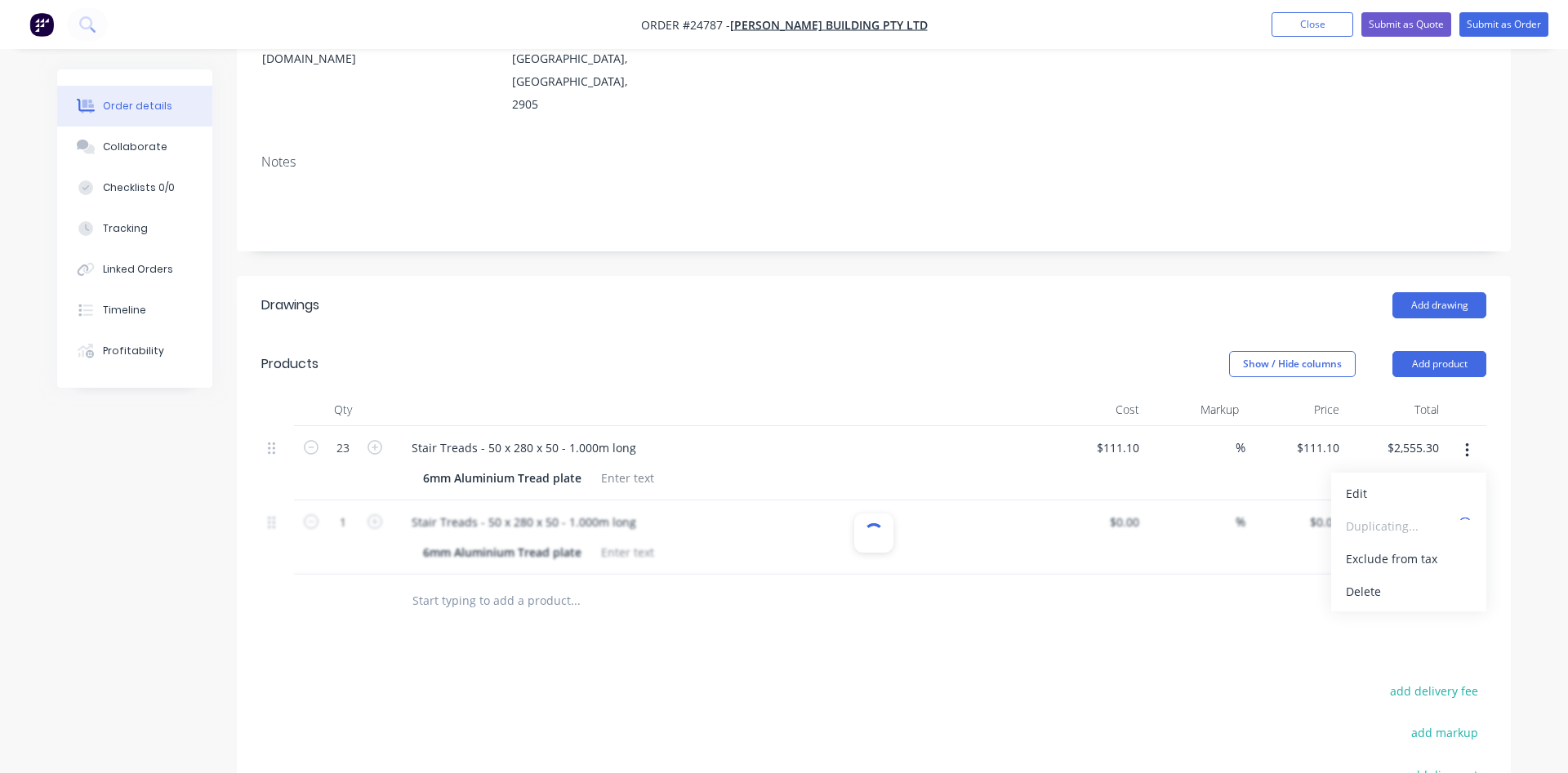
type input "$111.10"
drag, startPoint x: 474, startPoint y: 477, endPoint x: 404, endPoint y: 481, distance: 70.1
click at [404, 510] on div "Stair Treads - 50 x 280 x 50 - 1.000m long" at bounding box center [523, 522] width 251 height 24
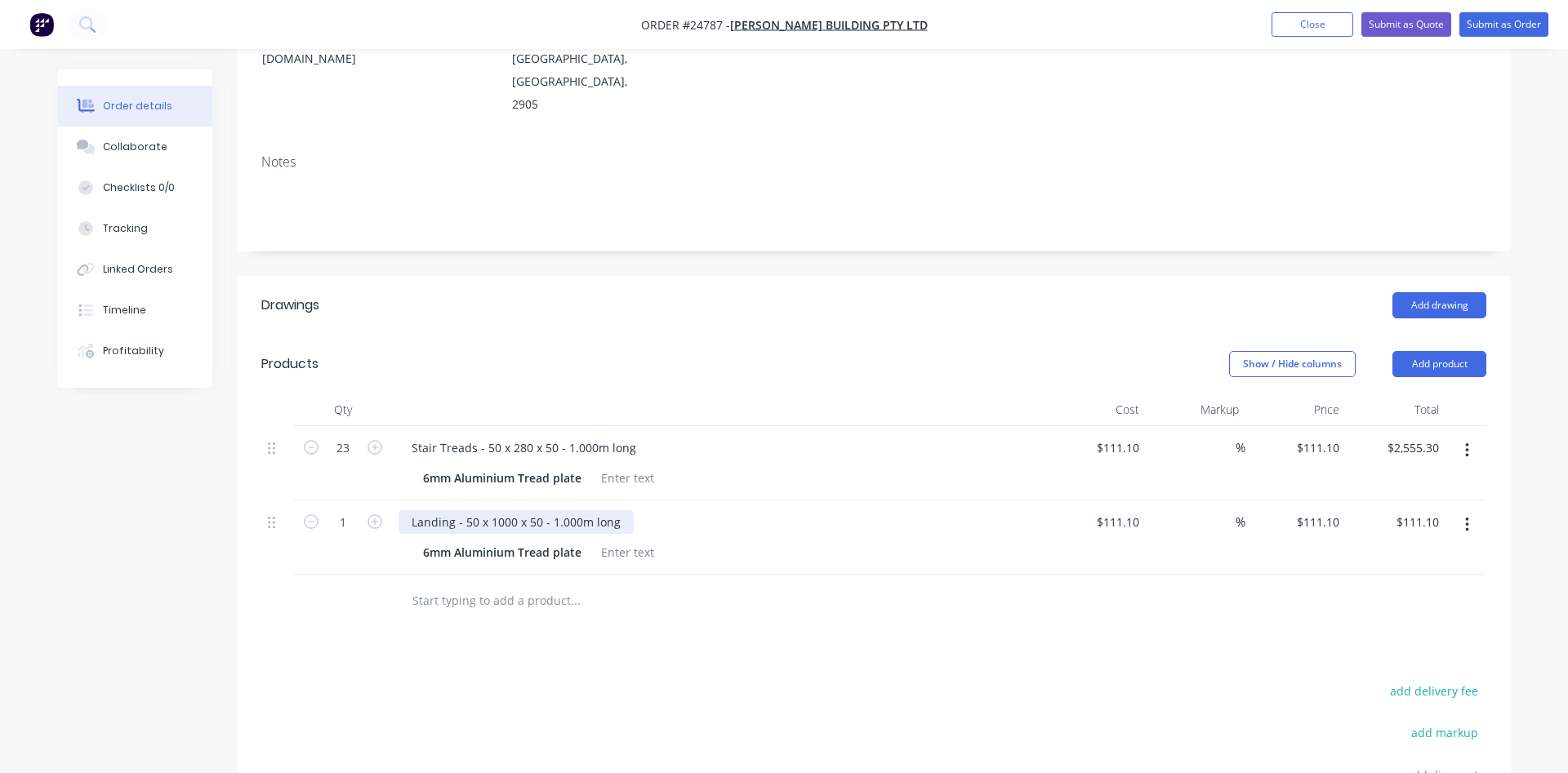
click at [626, 510] on div "Landing - 50 x 1000 x 50 - 1.000m long" at bounding box center [515, 522] width 235 height 24
click at [1136, 510] on input "111.1" at bounding box center [1127, 522] width 38 height 24
type input "$387.60"
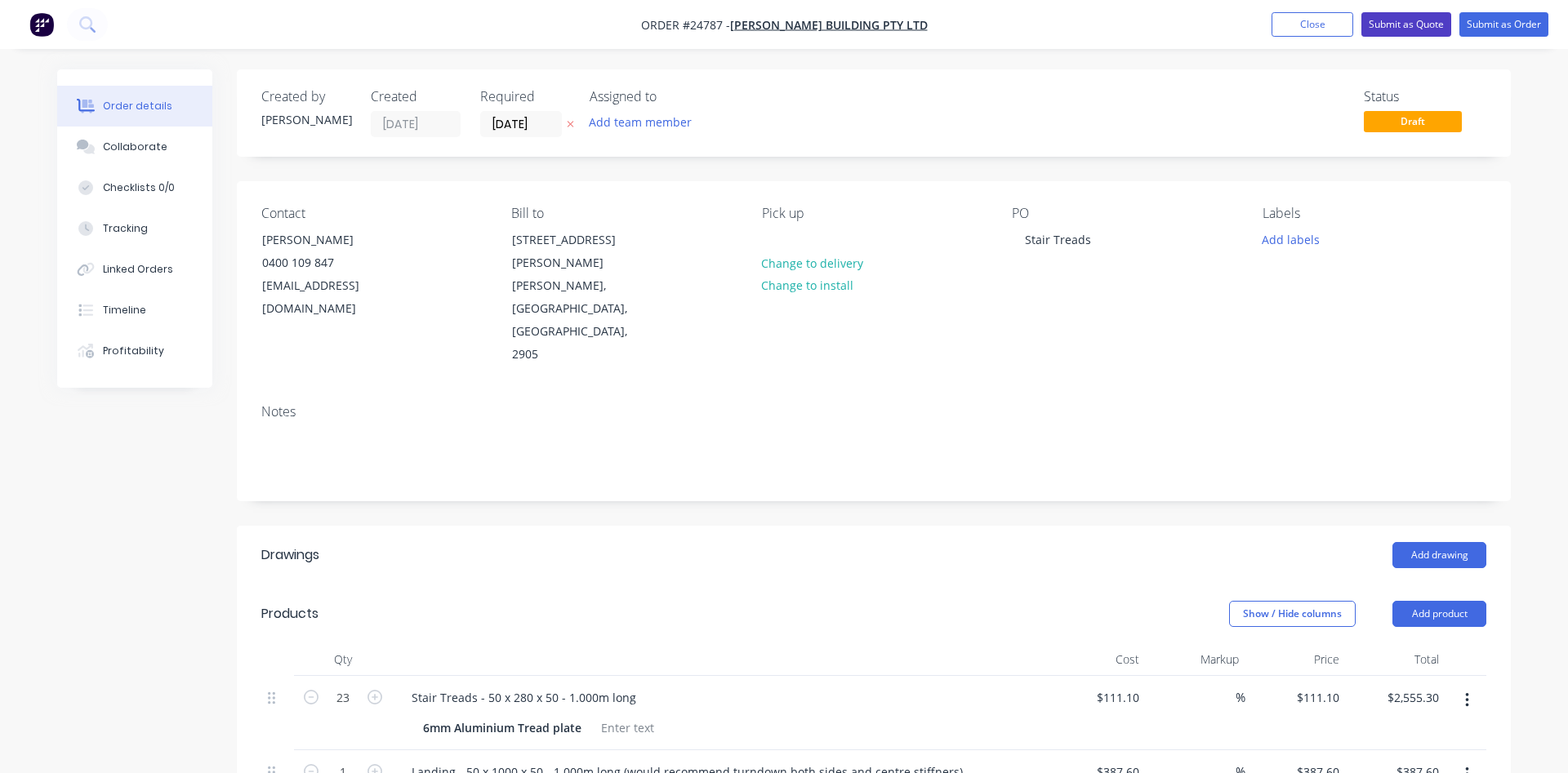
click at [1410, 27] on button "Submit as Quote" at bounding box center [1406, 24] width 90 height 25
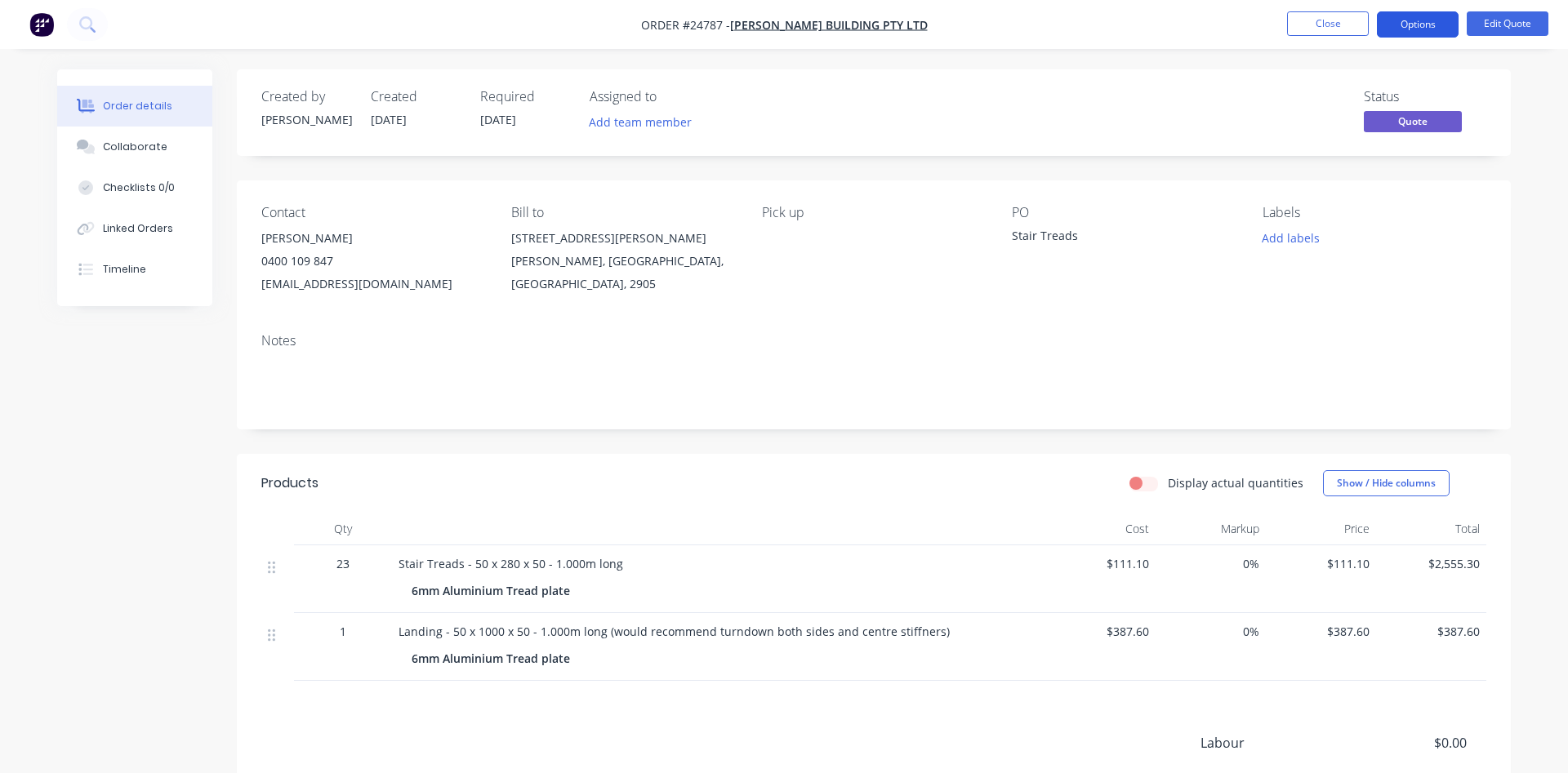
click at [1419, 25] on button "Options" at bounding box center [1417, 24] width 82 height 26
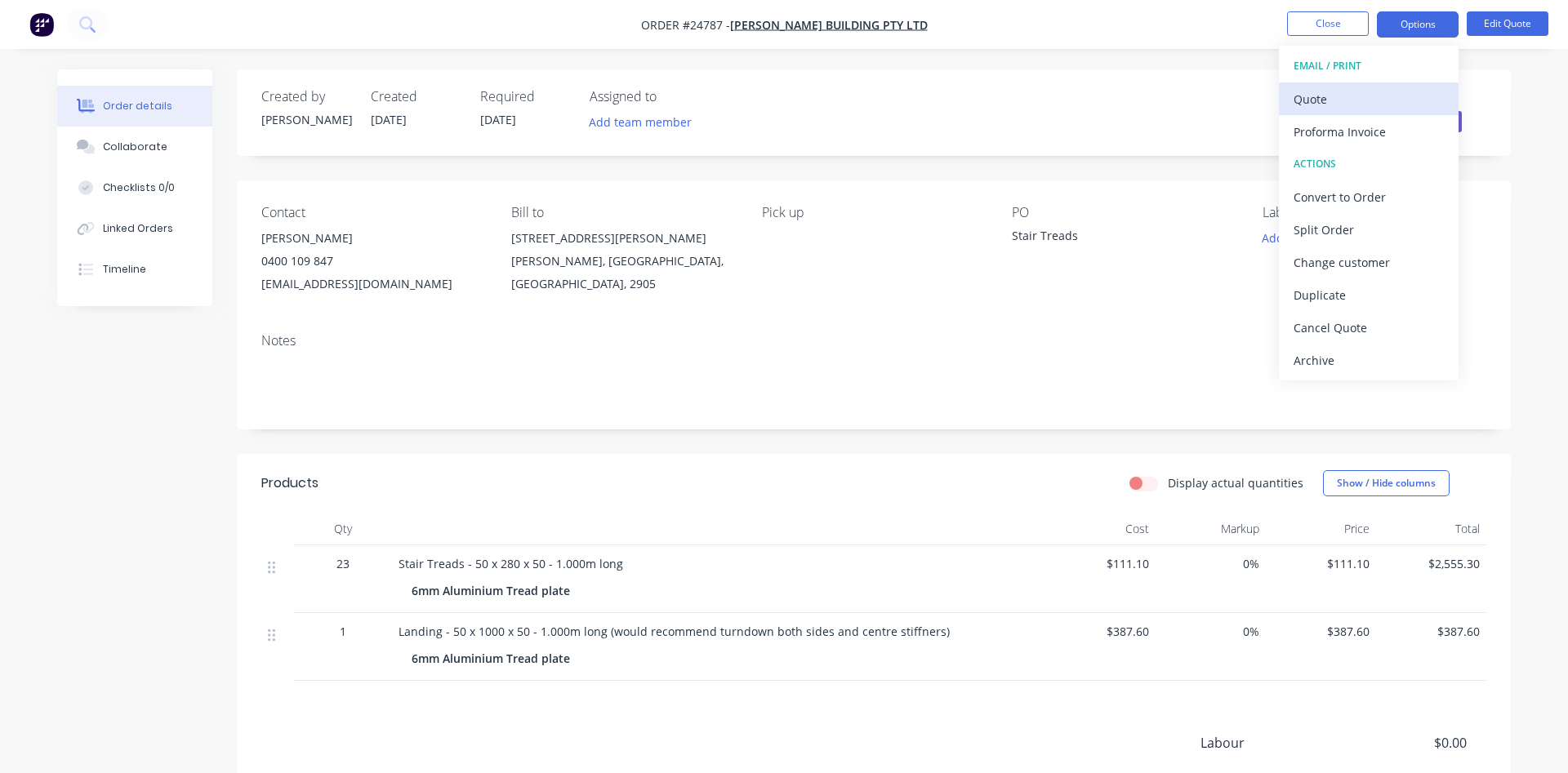
click at [1341, 107] on div "Quote" at bounding box center [1368, 99] width 150 height 24
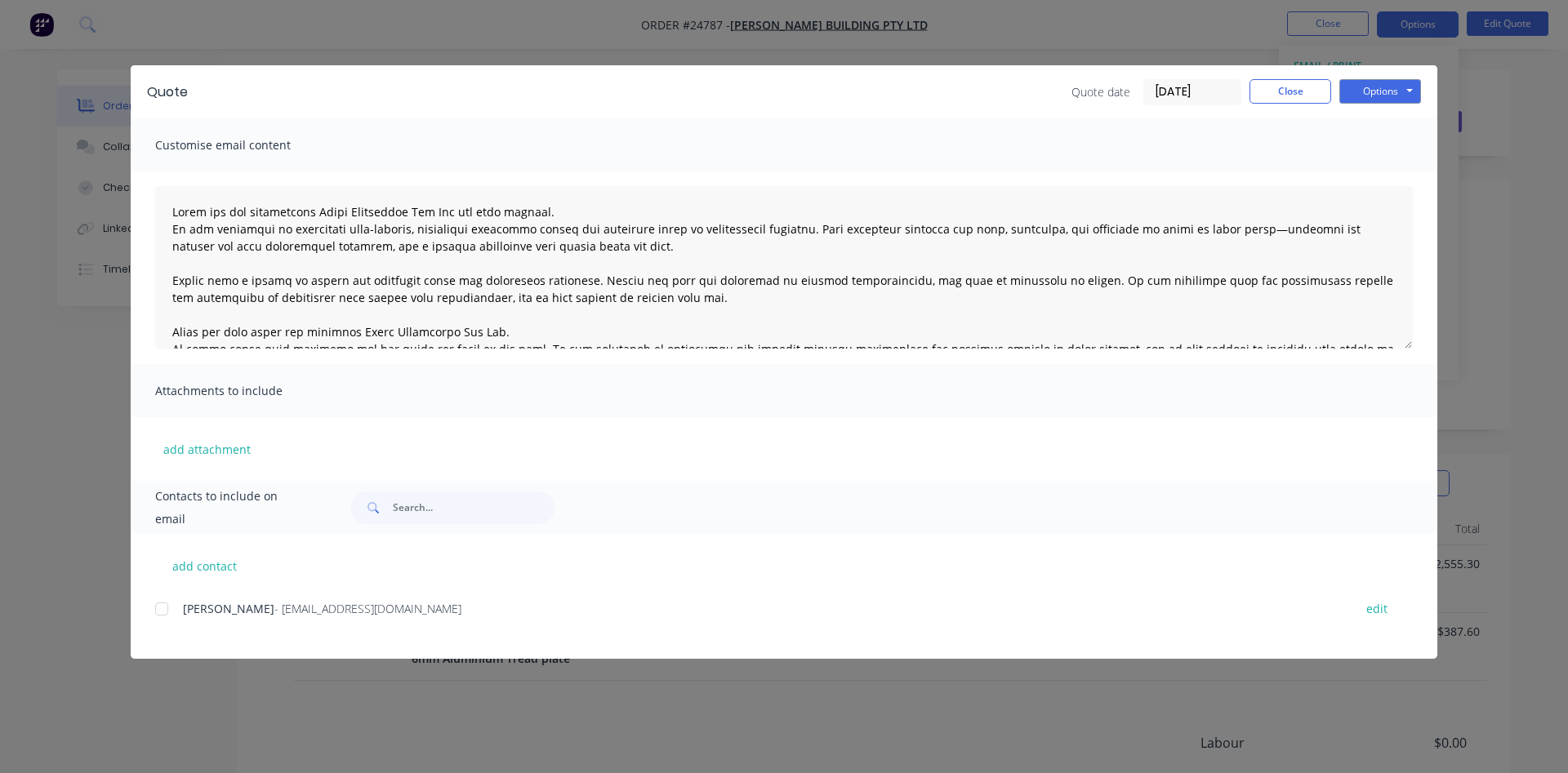
click at [163, 606] on div at bounding box center [162, 609] width 33 height 33
click at [1369, 91] on button "Options" at bounding box center [1380, 91] width 82 height 25
click at [1389, 179] on button "Email" at bounding box center [1391, 174] width 105 height 27
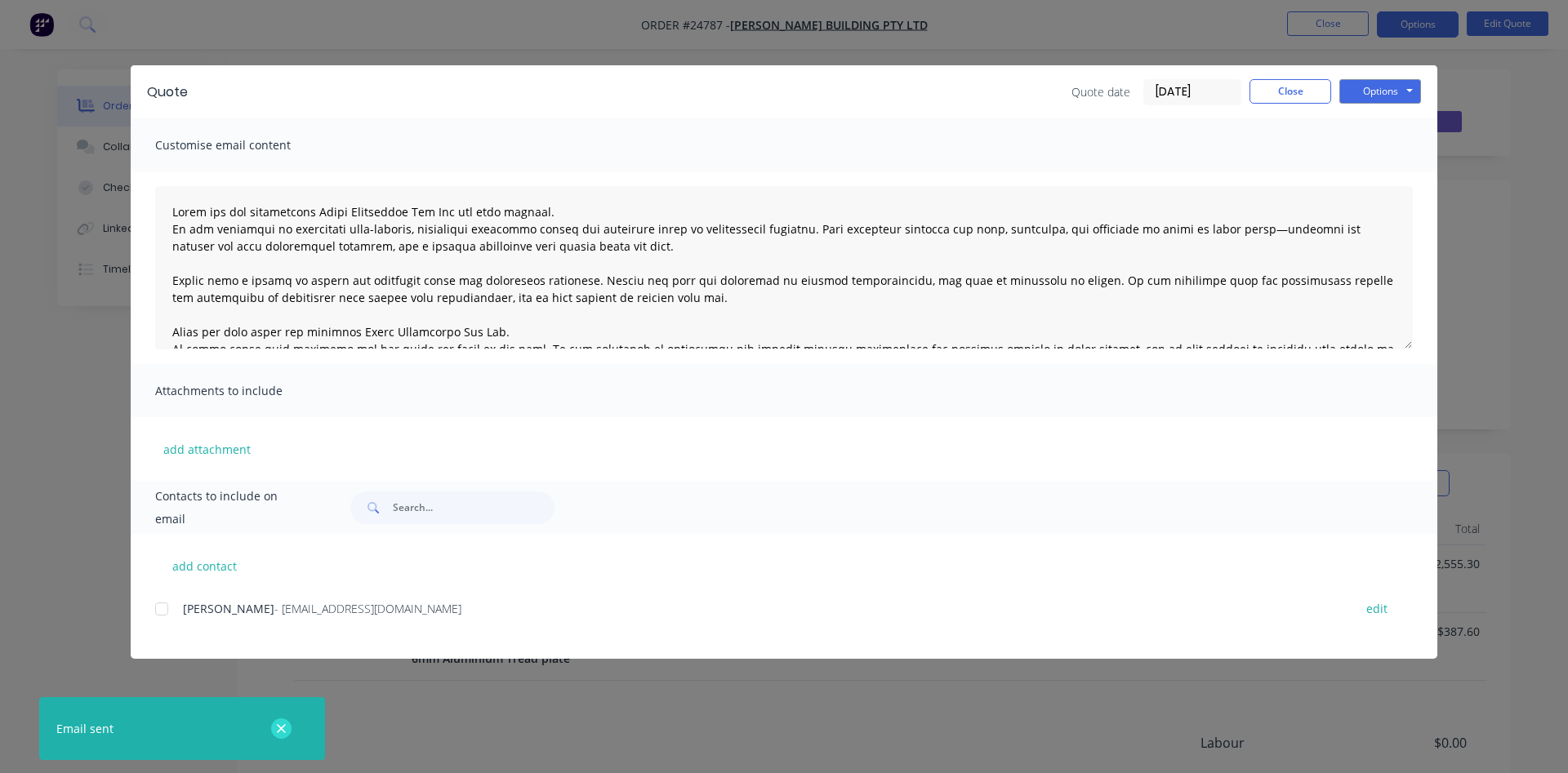
click at [275, 725] on button "button" at bounding box center [281, 728] width 20 height 20
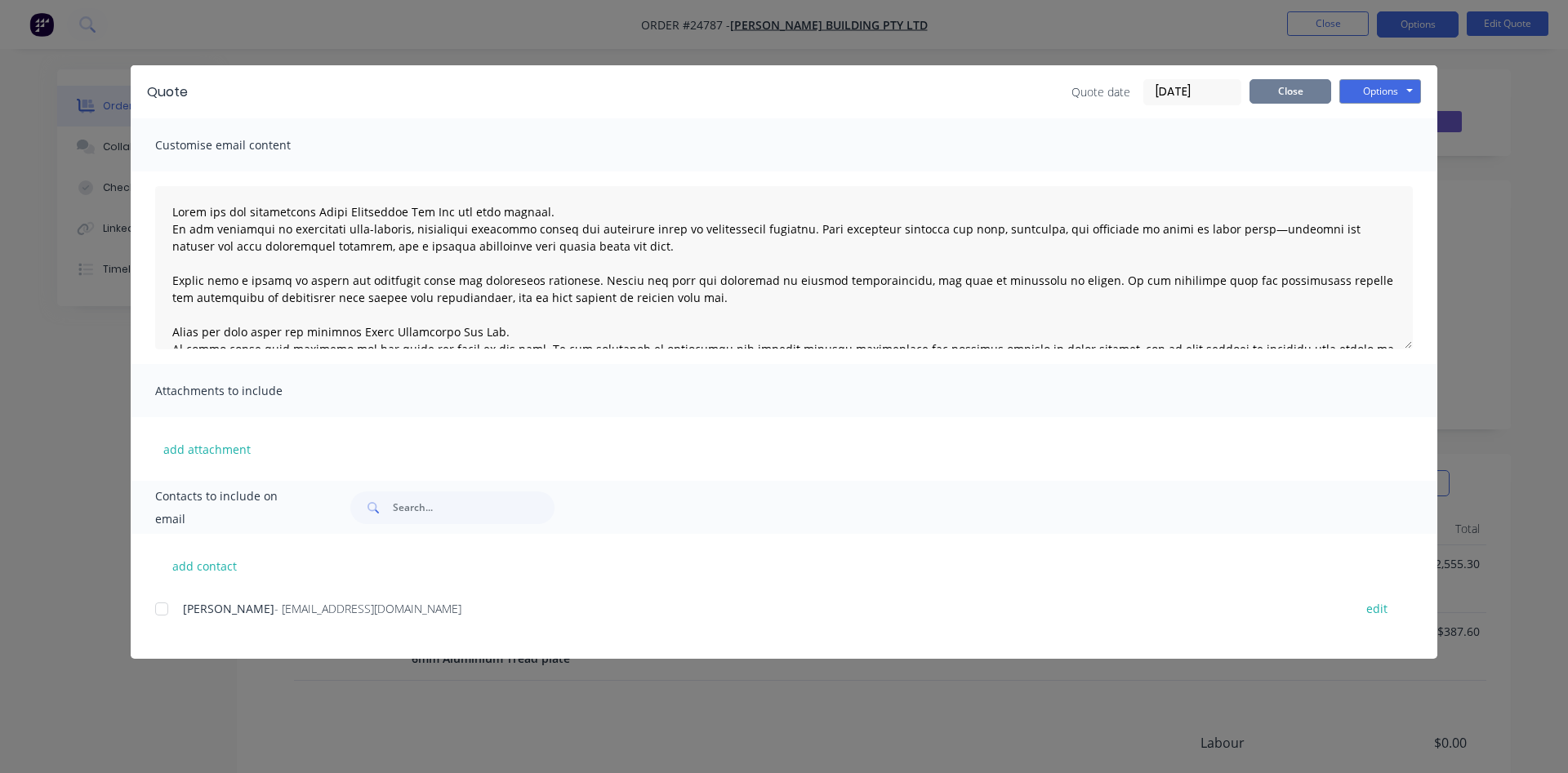
click at [1291, 95] on button "Close" at bounding box center [1290, 91] width 82 height 25
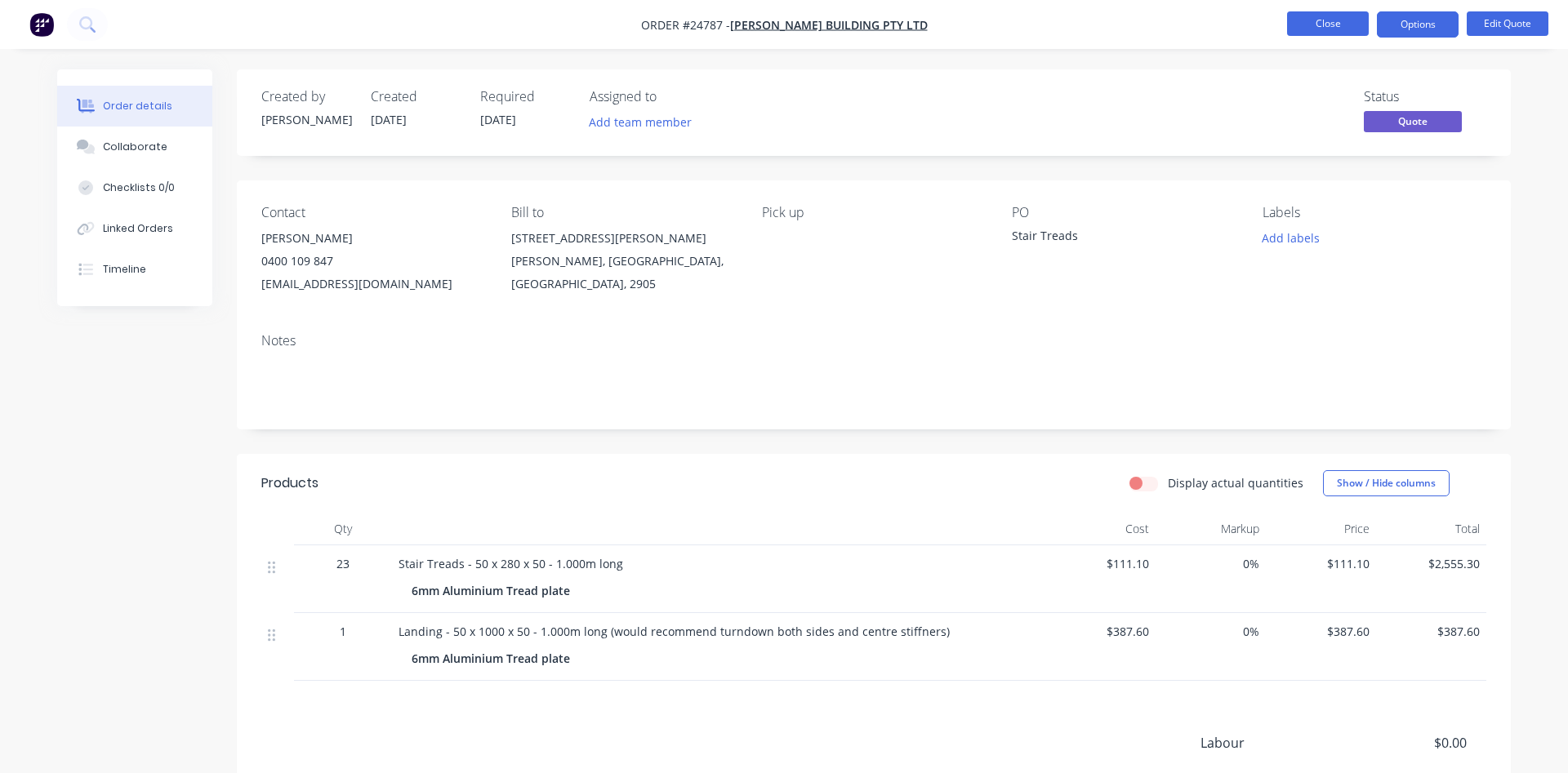
click at [1341, 22] on button "Close" at bounding box center [1327, 23] width 82 height 25
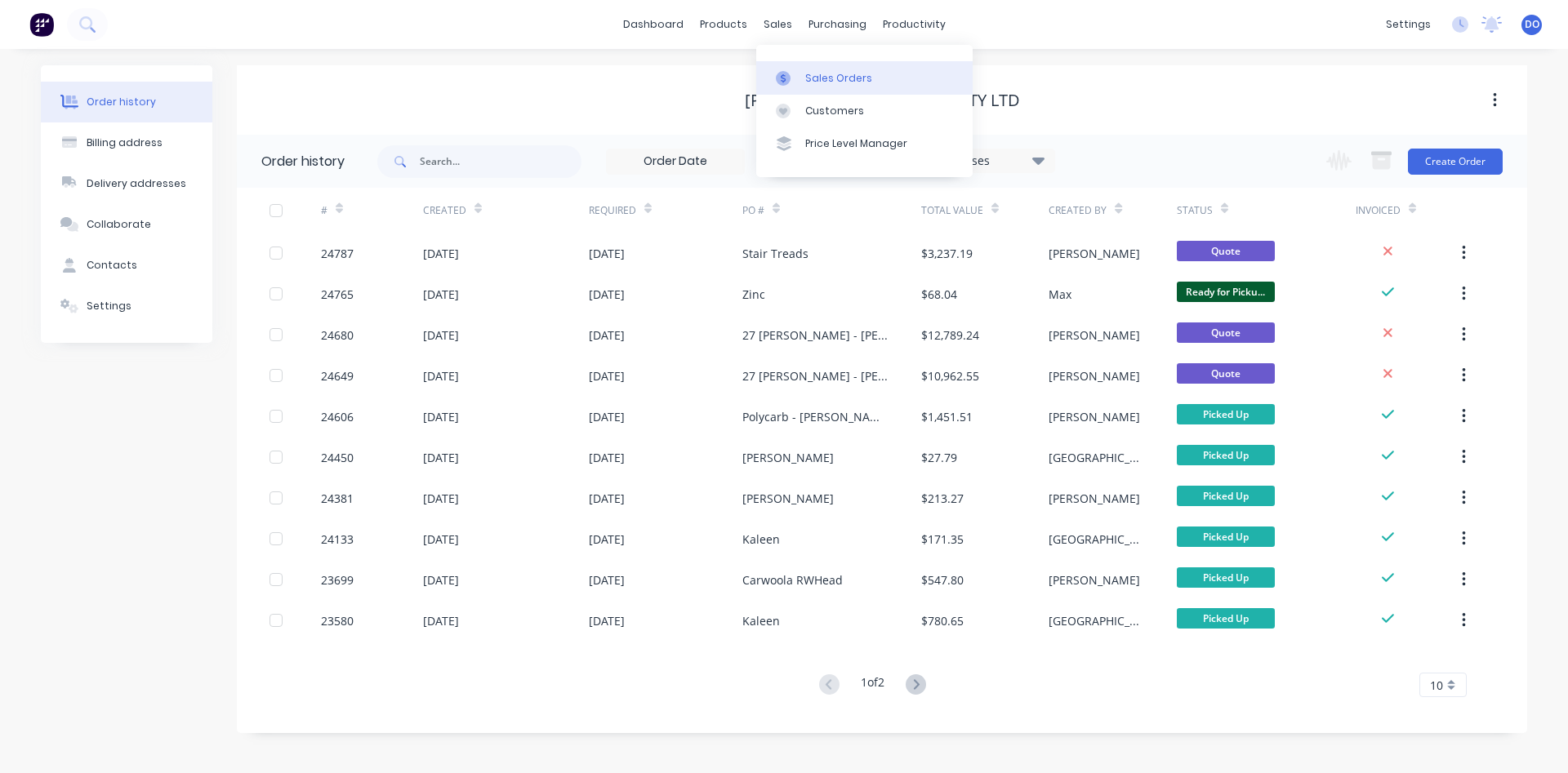
click at [821, 77] on div "Sales Orders" at bounding box center [838, 78] width 67 height 15
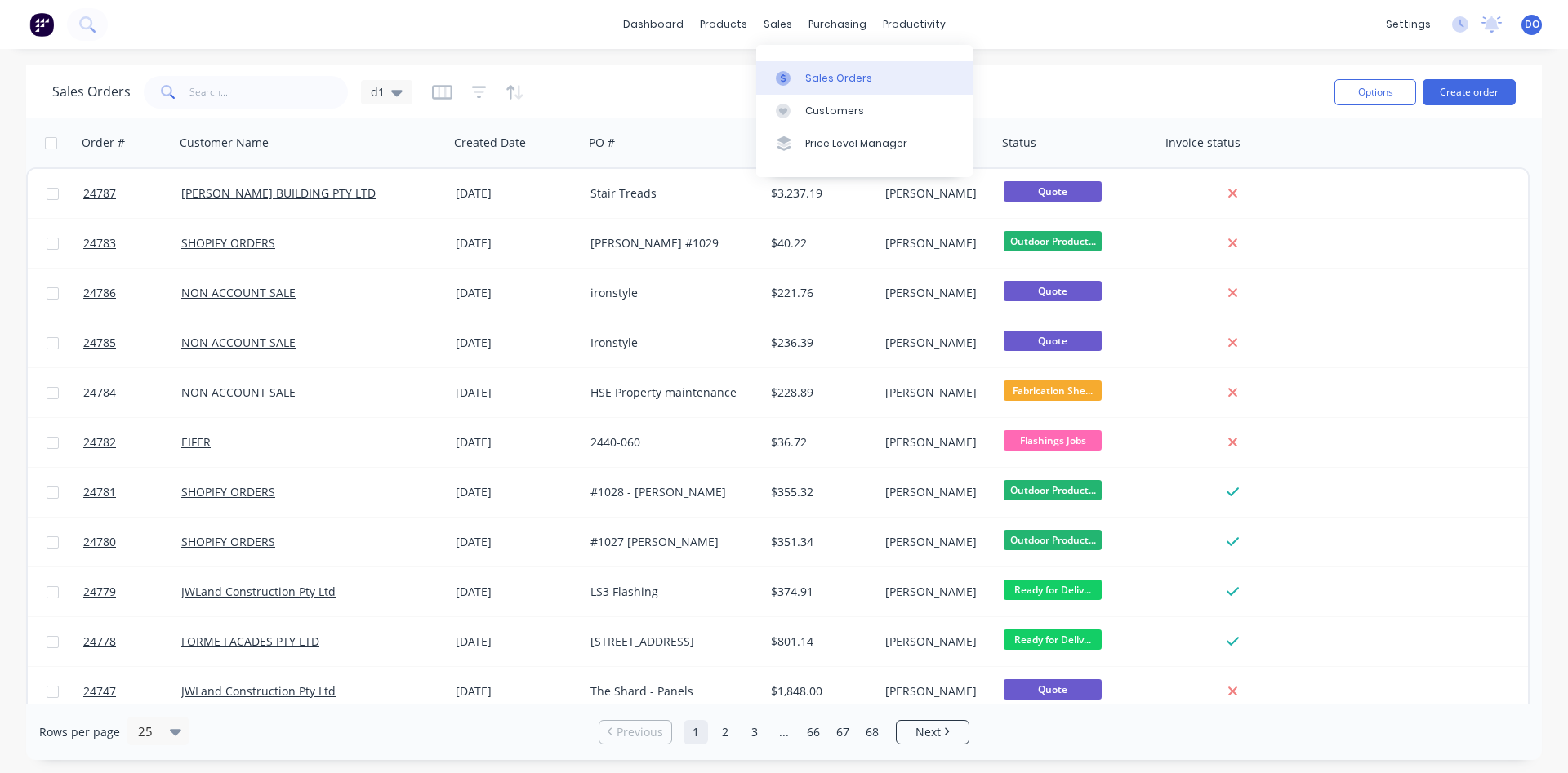
click at [819, 69] on link "Sales Orders" at bounding box center [864, 77] width 217 height 33
click at [228, 86] on input "text" at bounding box center [269, 92] width 159 height 33
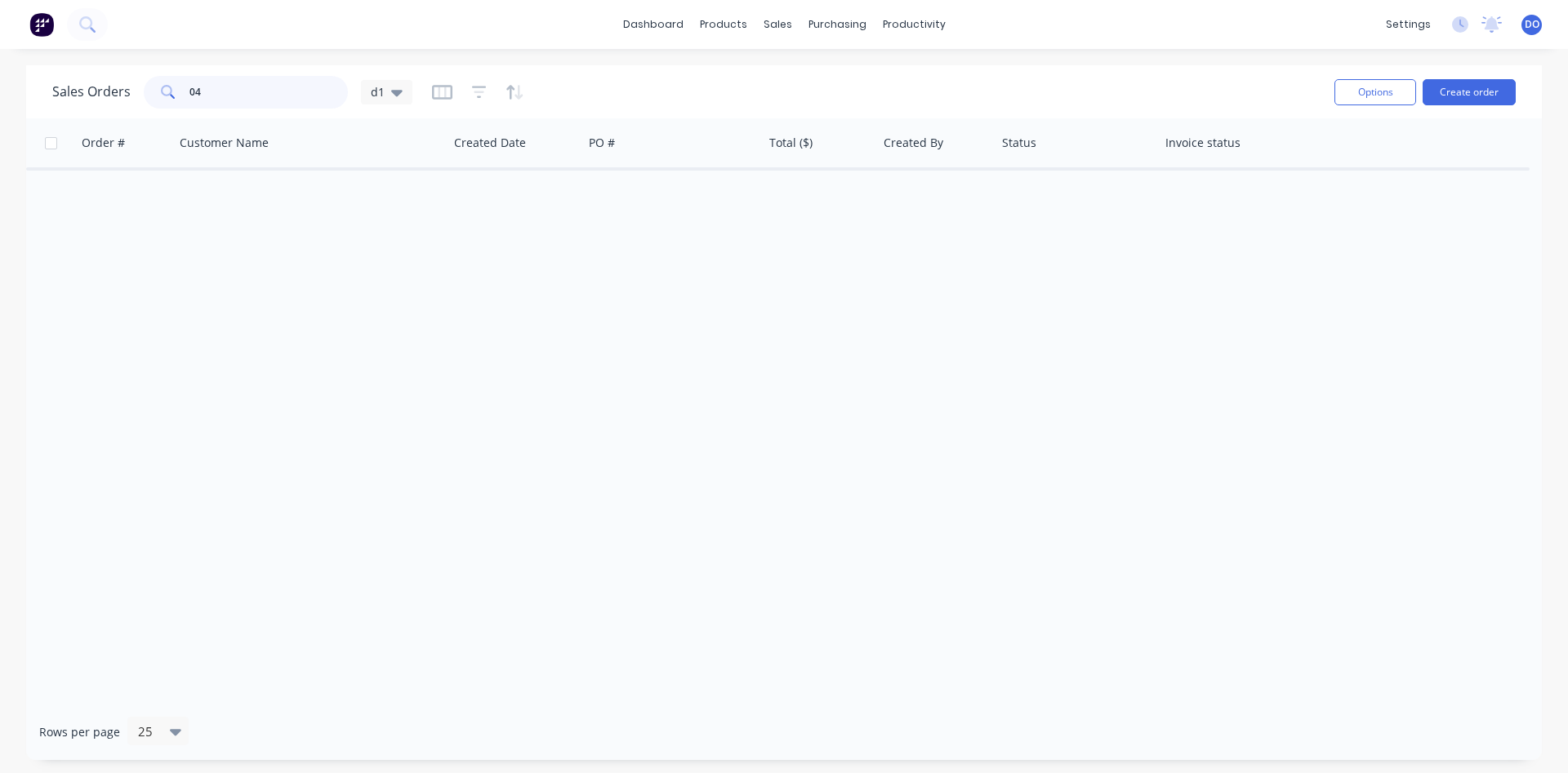
type input "0"
